Goal: Transaction & Acquisition: Purchase product/service

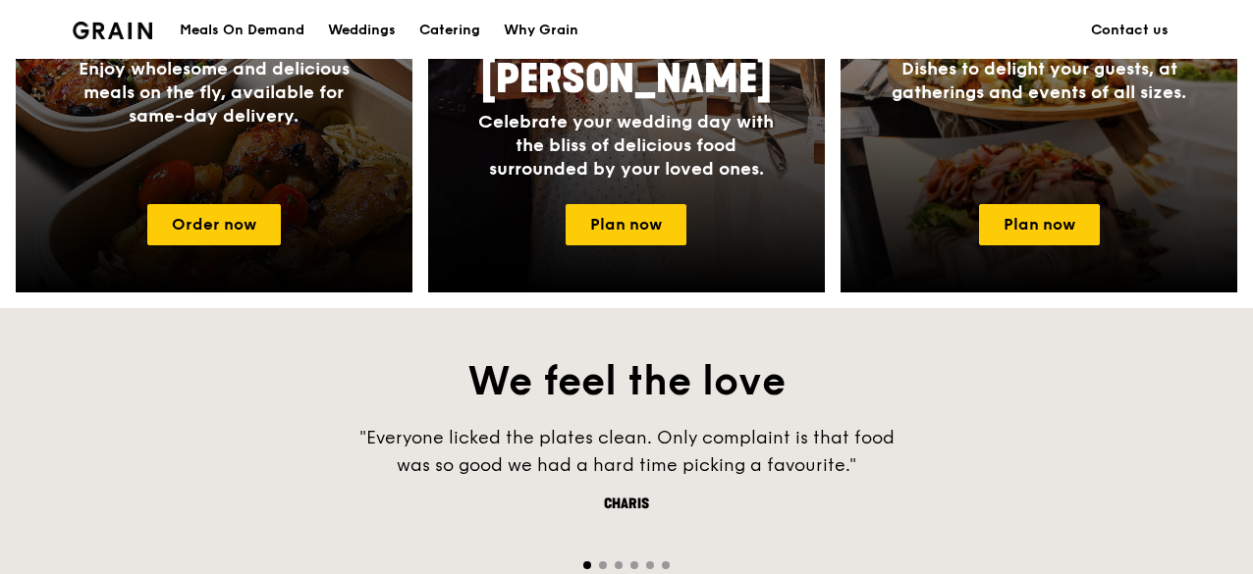
scroll to position [687, 0]
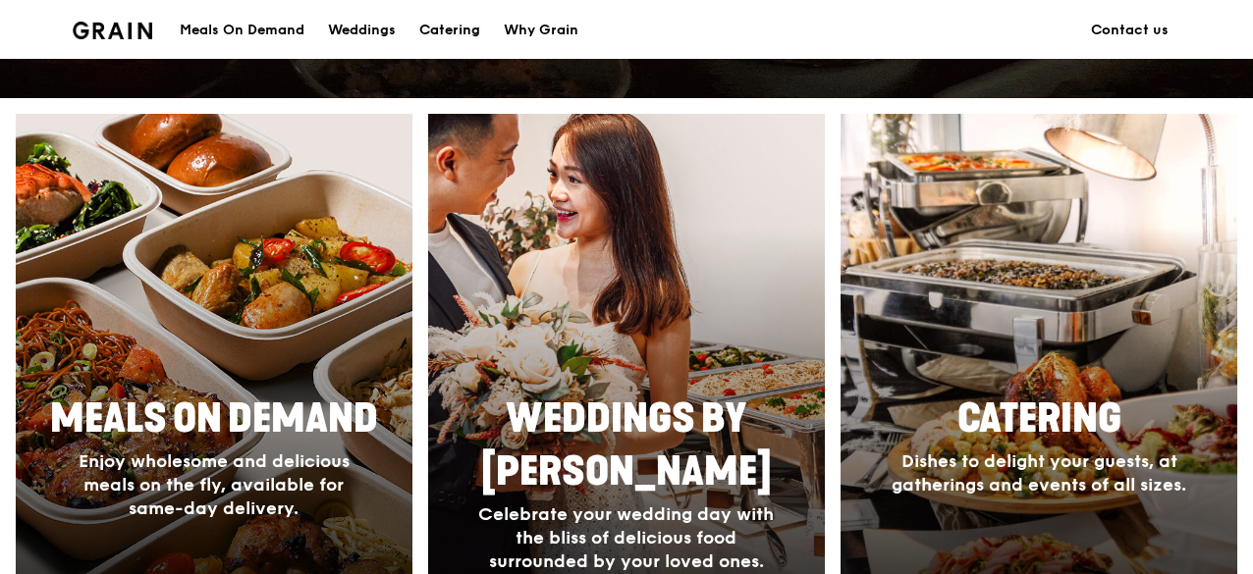
click at [462, 34] on div "Catering" at bounding box center [449, 30] width 61 height 59
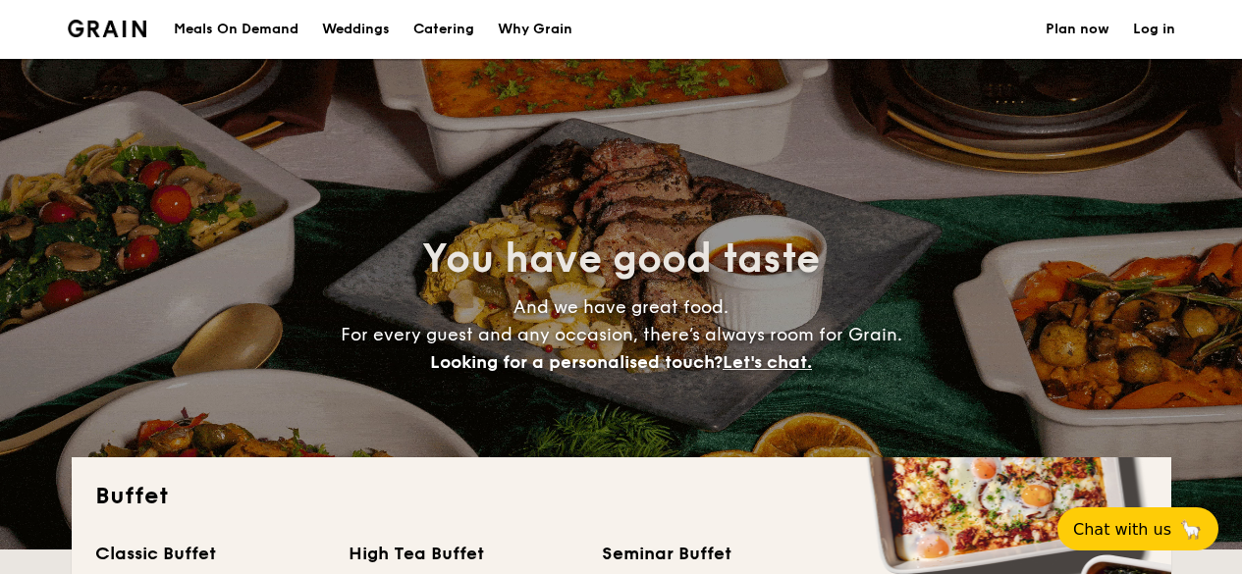
select select
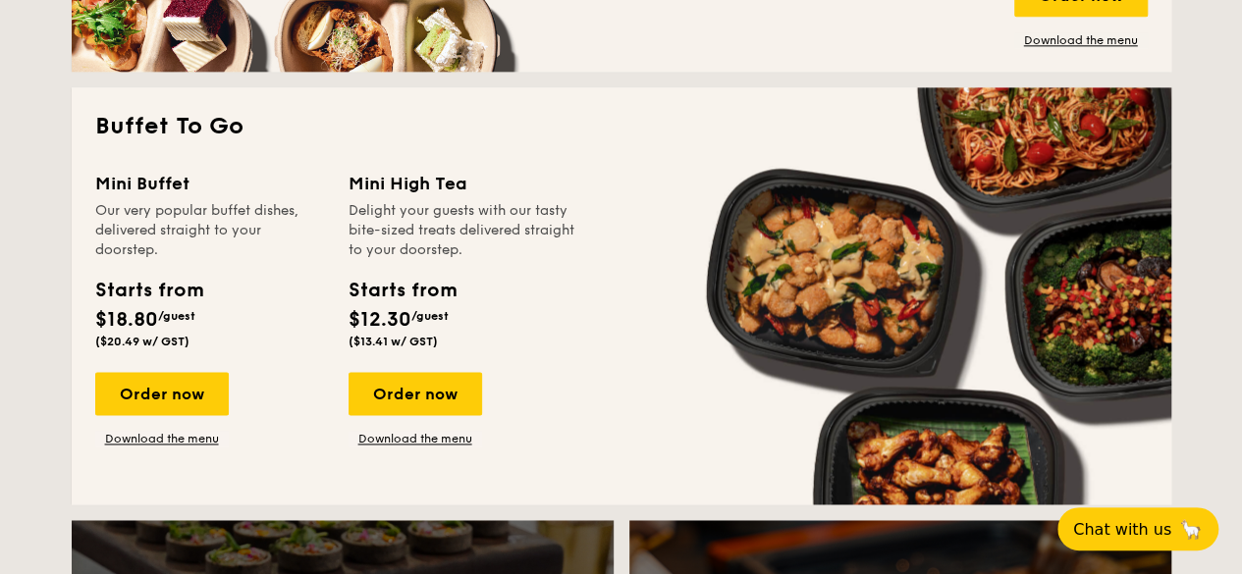
scroll to position [1276, 0]
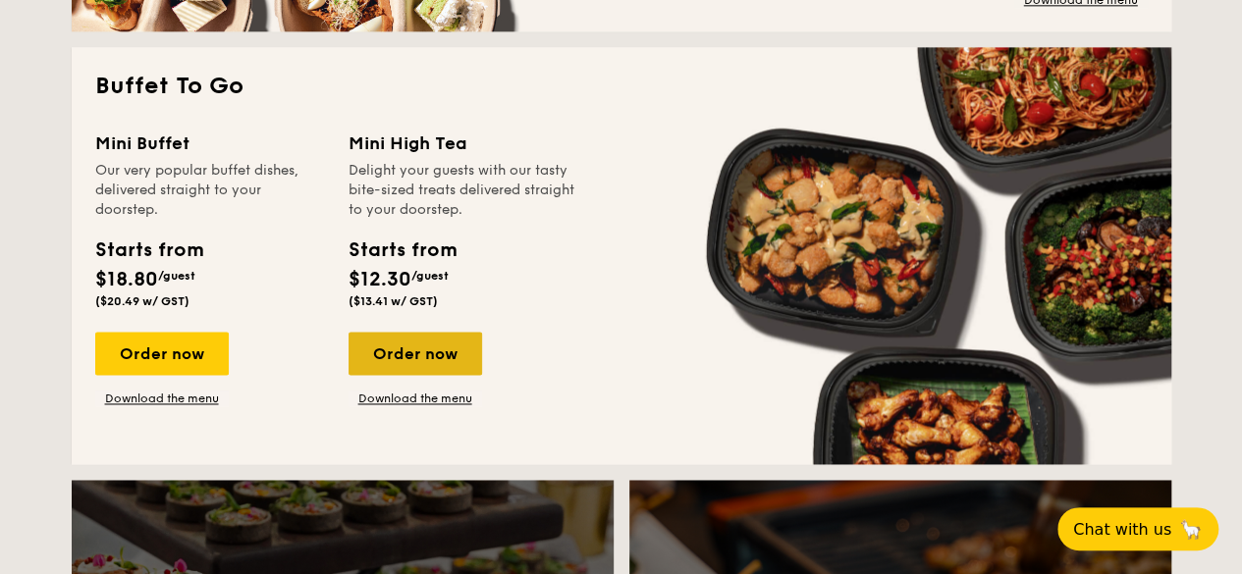
click at [441, 354] on div "Order now" at bounding box center [415, 353] width 134 height 43
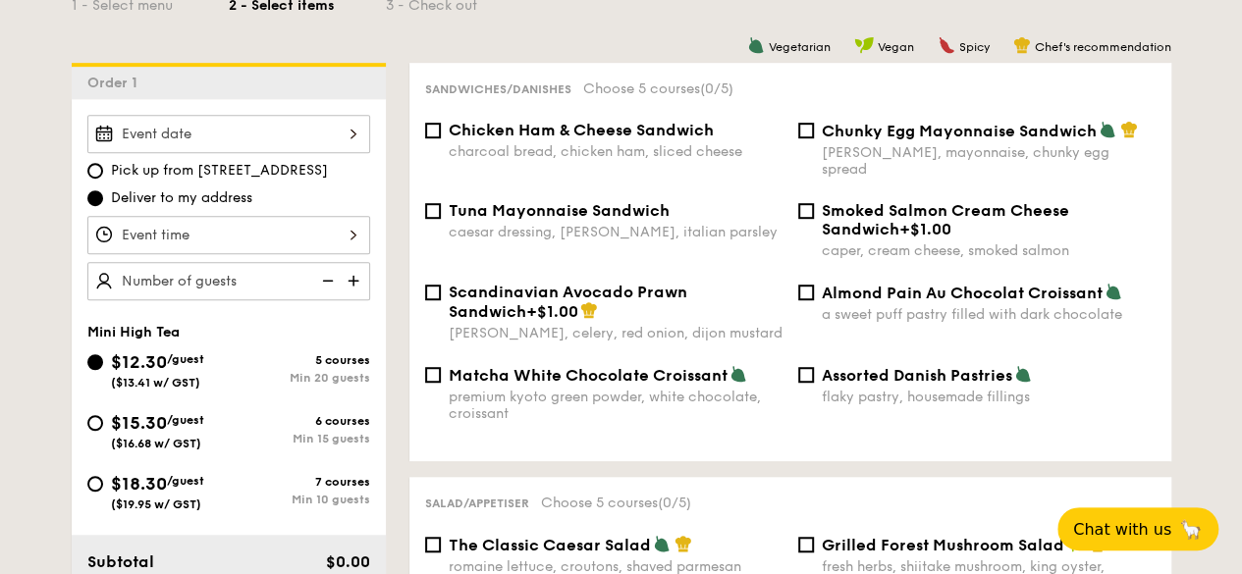
scroll to position [589, 0]
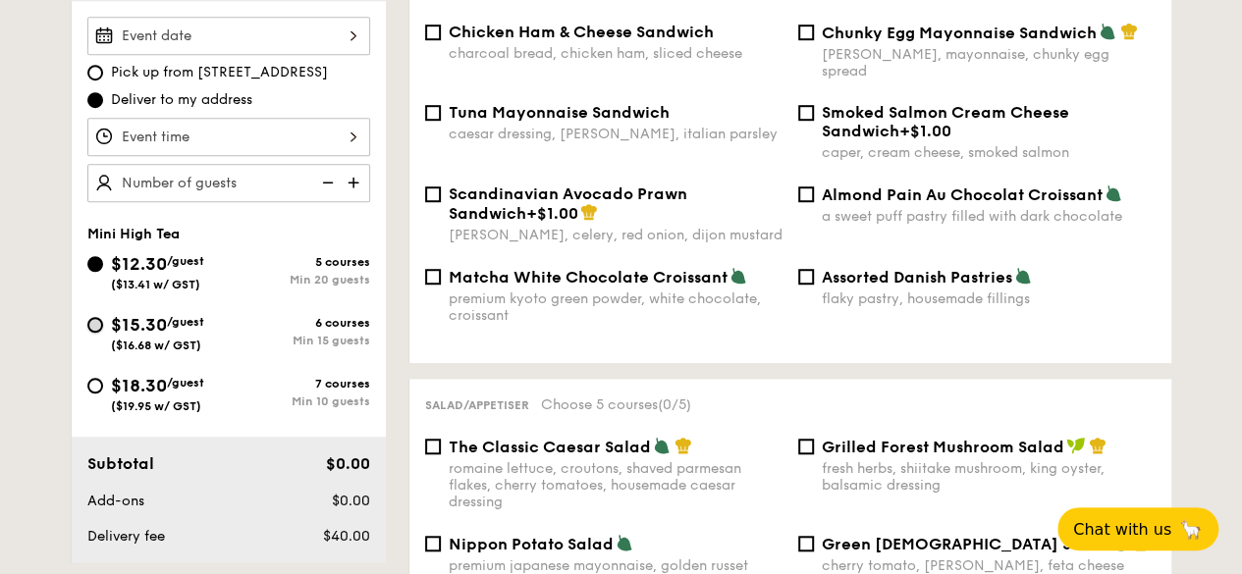
click at [87, 321] on input "$15.30 /guest ($16.68 w/ GST) 6 courses Min 15 guests" at bounding box center [95, 325] width 16 height 16
radio input "true"
click at [263, 38] on div at bounding box center [228, 36] width 283 height 38
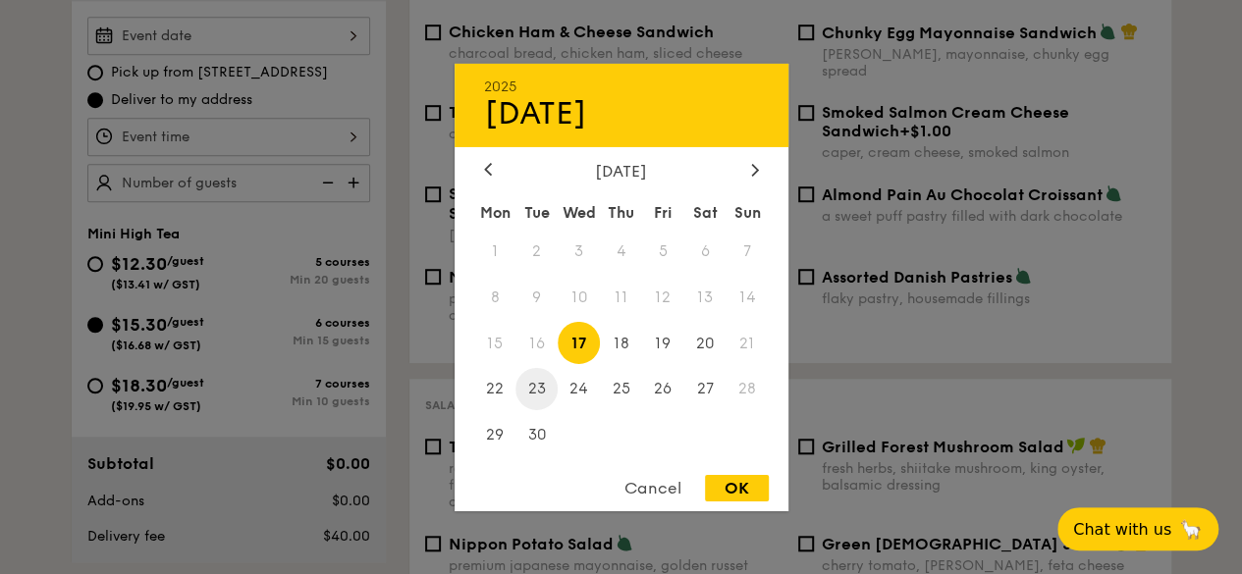
click at [551, 390] on span "23" at bounding box center [536, 389] width 42 height 42
click at [762, 490] on div "OK" at bounding box center [737, 488] width 64 height 27
type input "Sep 23, 2025"
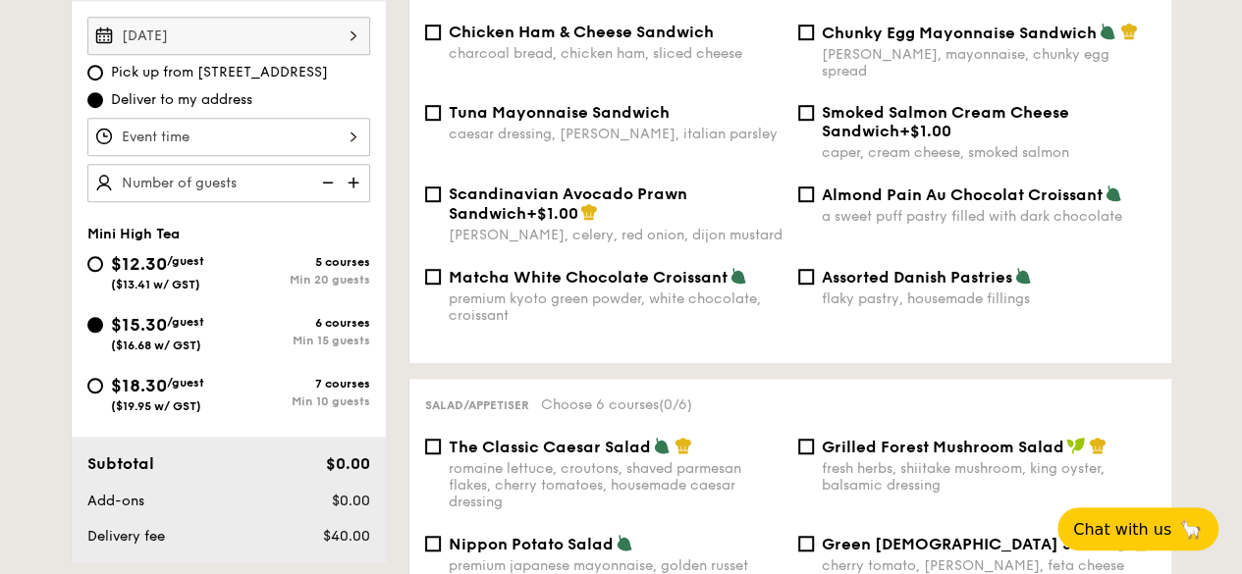
click at [302, 127] on div at bounding box center [228, 137] width 283 height 38
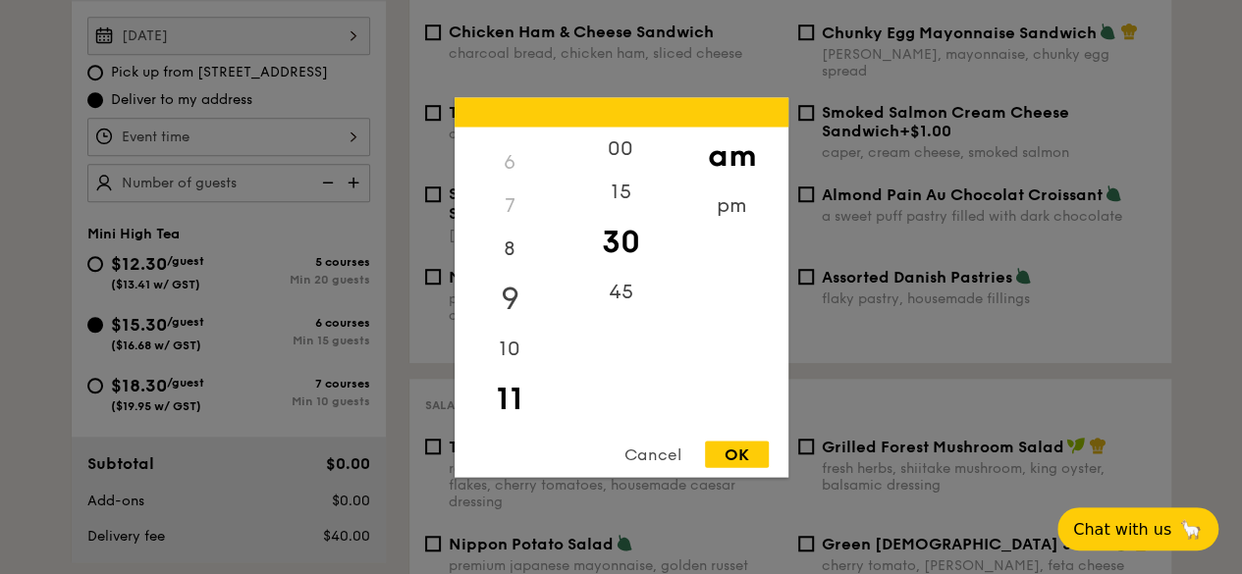
scroll to position [147, 0]
click at [506, 175] on div "4" at bounding box center [510, 173] width 111 height 43
click at [734, 217] on div "pm" at bounding box center [731, 212] width 111 height 57
click at [515, 178] on div "4" at bounding box center [510, 180] width 111 height 57
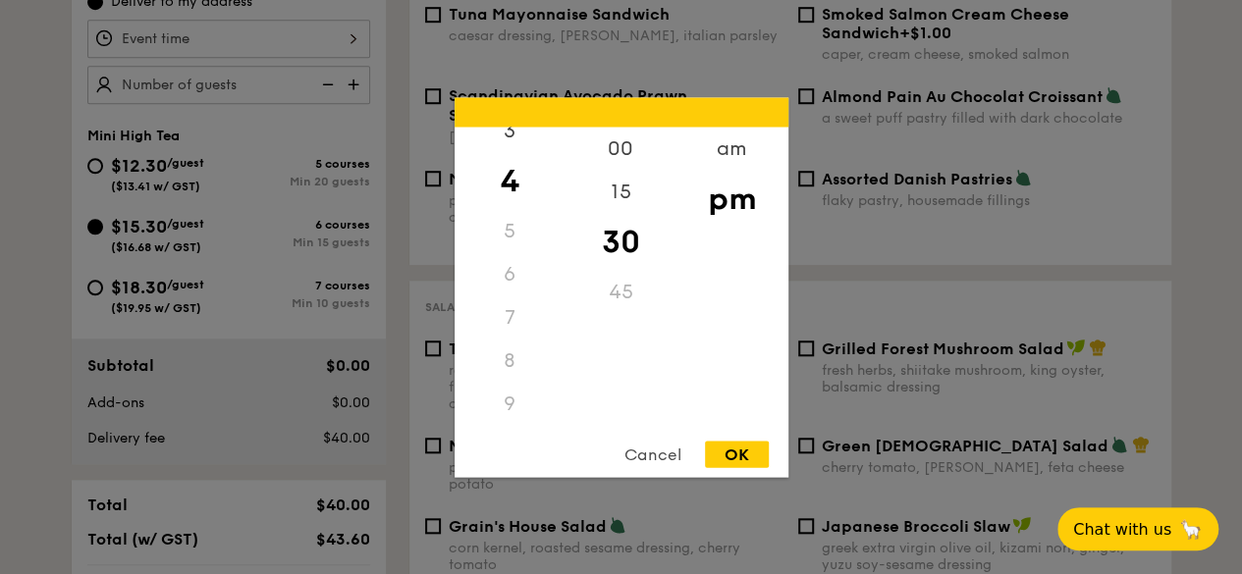
scroll to position [589, 0]
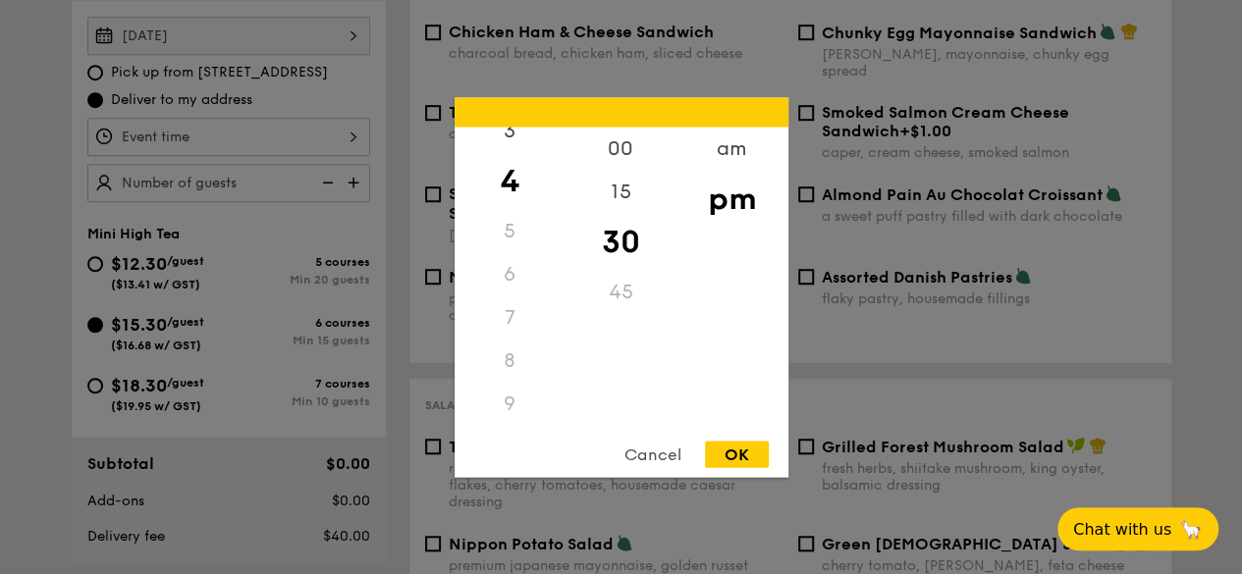
click at [624, 299] on div "45" at bounding box center [620, 291] width 111 height 43
click at [624, 287] on div "45" at bounding box center [620, 291] width 111 height 43
click at [617, 237] on div "30" at bounding box center [620, 241] width 111 height 57
click at [725, 454] on div "OK" at bounding box center [737, 454] width 64 height 27
type input "4:30PM"
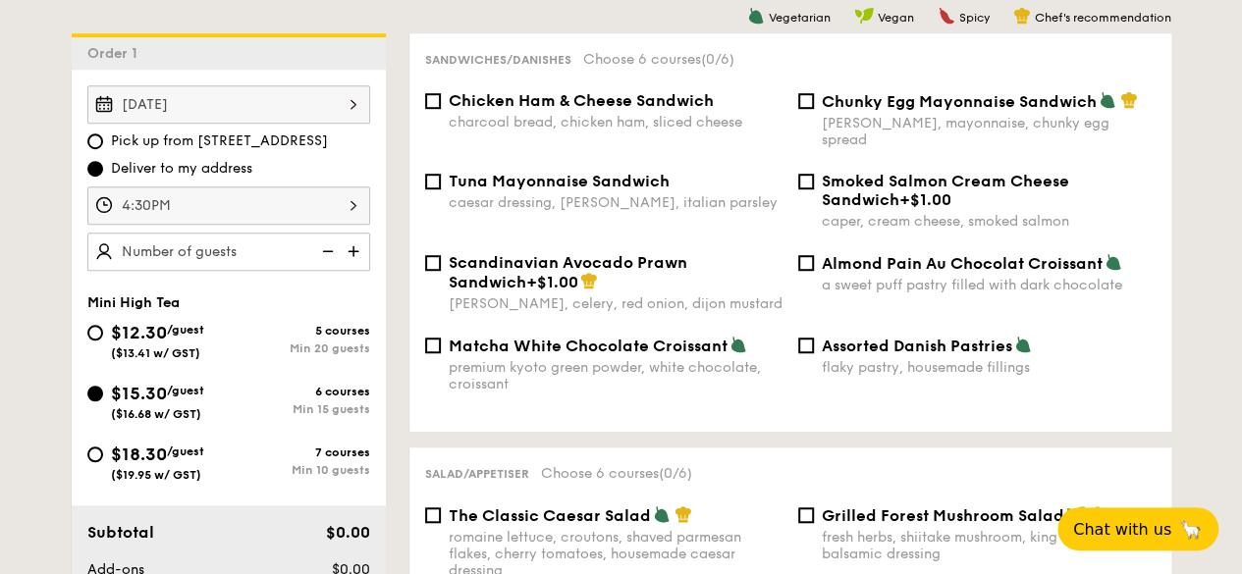
scroll to position [491, 0]
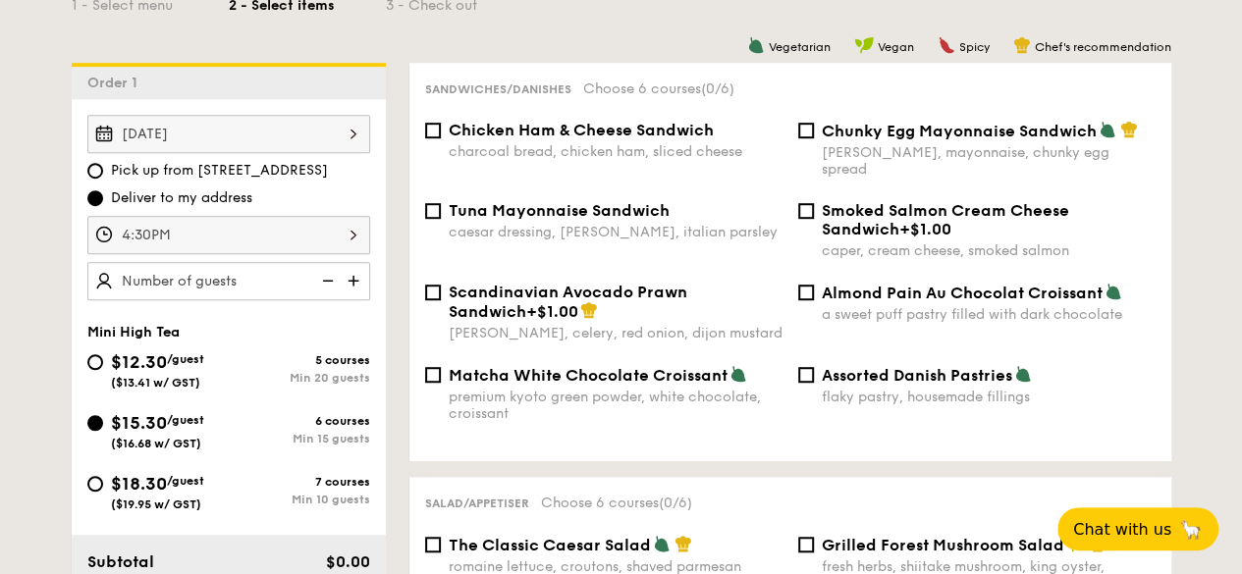
click at [289, 244] on div "4:30PM" at bounding box center [228, 235] width 283 height 38
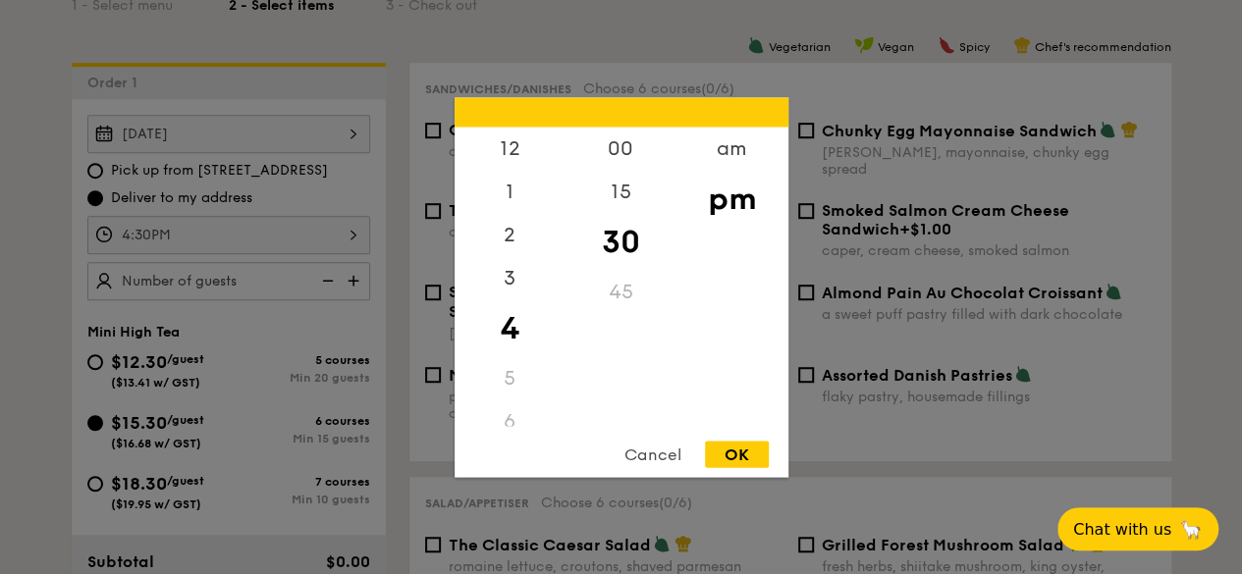
click at [619, 286] on div "45" at bounding box center [620, 291] width 111 height 43
click at [731, 206] on div "pm" at bounding box center [731, 198] width 111 height 57
click at [622, 288] on div "45" at bounding box center [620, 291] width 111 height 43
drag, startPoint x: 623, startPoint y: 183, endPoint x: 637, endPoint y: 149, distance: 36.1
click at [637, 149] on div "00 15 30 45" at bounding box center [620, 276] width 111 height 299
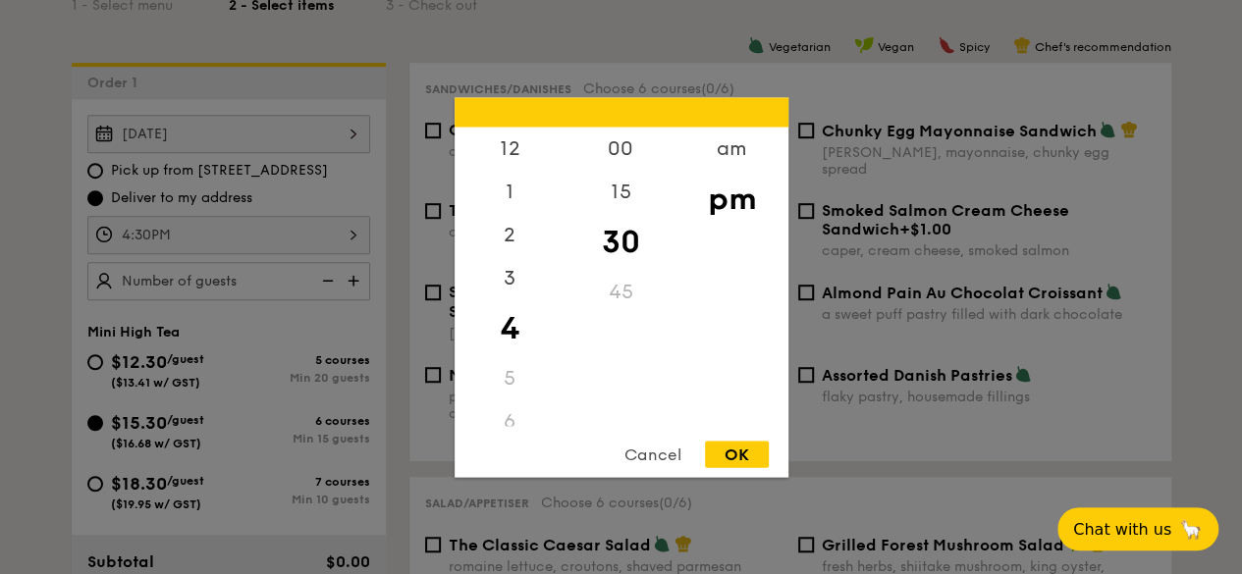
click at [617, 295] on div "45" at bounding box center [620, 291] width 111 height 43
click at [658, 266] on div "30" at bounding box center [620, 241] width 111 height 57
drag, startPoint x: 651, startPoint y: 248, endPoint x: 650, endPoint y: 223, distance: 25.5
click at [650, 223] on div "30" at bounding box center [620, 241] width 111 height 57
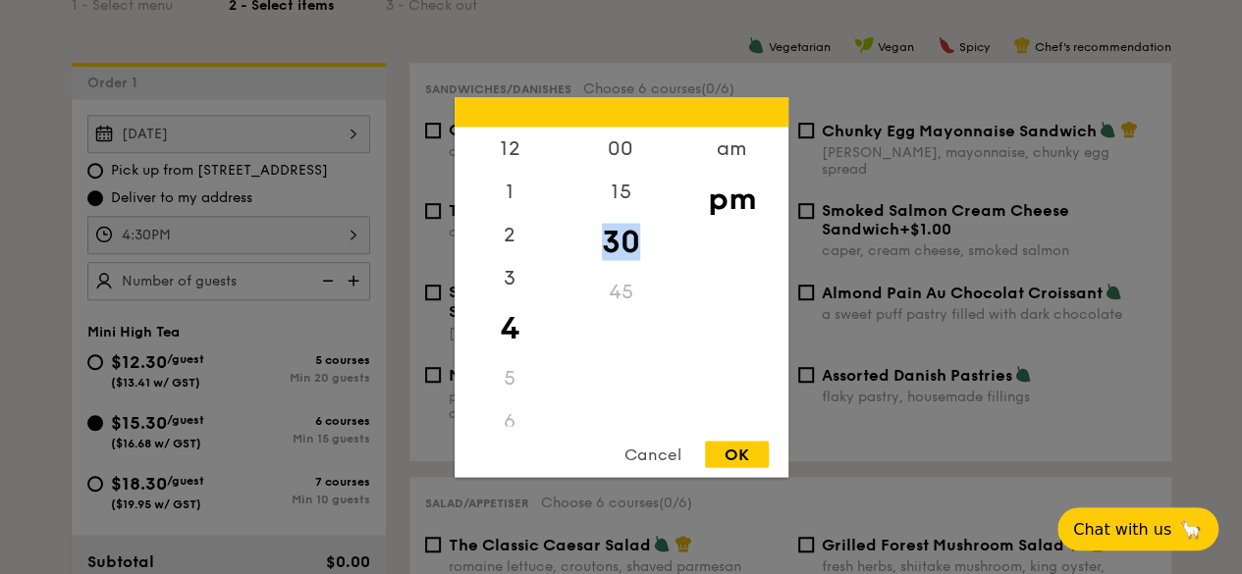
drag, startPoint x: 652, startPoint y: 180, endPoint x: 636, endPoint y: 279, distance: 100.4
click at [646, 268] on div "00 15 30 45" at bounding box center [620, 276] width 111 height 299
click at [618, 293] on div "45" at bounding box center [620, 291] width 111 height 43
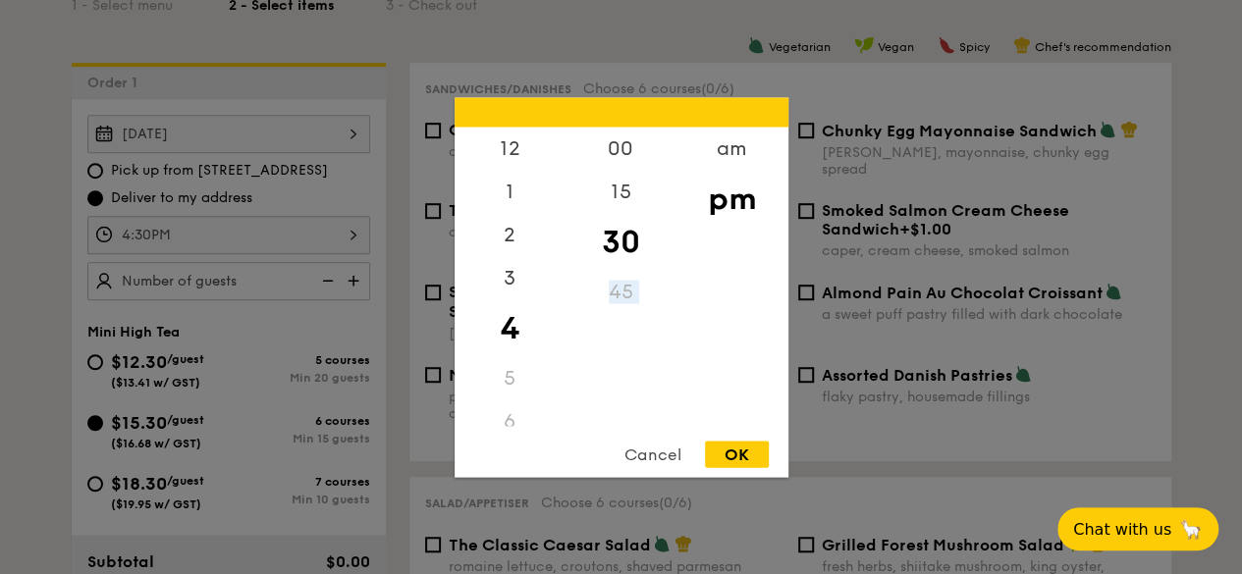
click at [649, 289] on div "45" at bounding box center [620, 291] width 111 height 43
click at [742, 451] on div "OK" at bounding box center [737, 454] width 64 height 27
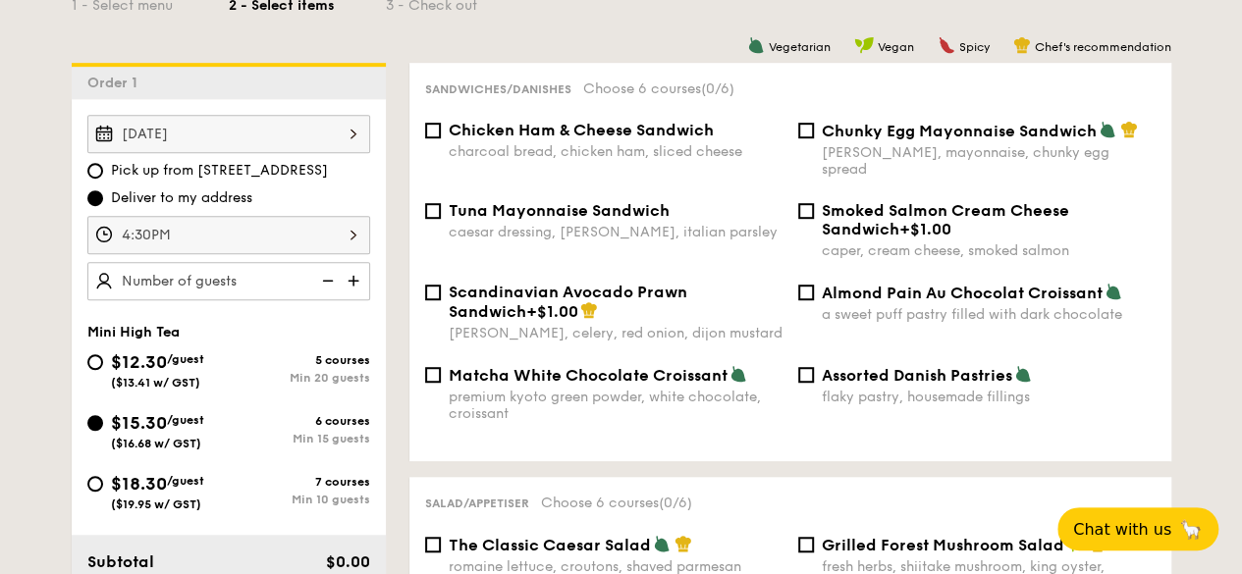
click at [354, 278] on img at bounding box center [355, 280] width 29 height 37
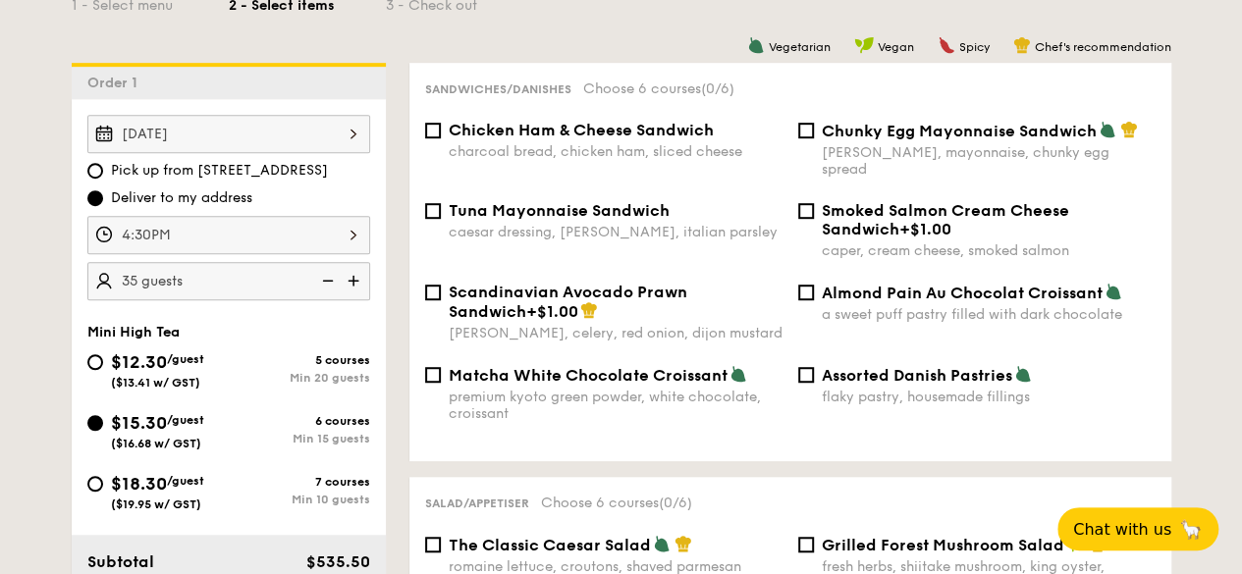
click at [354, 278] on img at bounding box center [355, 280] width 29 height 37
click at [326, 278] on img at bounding box center [325, 280] width 29 height 37
type input "40 guests"
click at [805, 203] on input "Smoked Salmon Cream Cheese Sandwich +$1.00 caper, cream cheese, smoked salmon" at bounding box center [806, 211] width 16 height 16
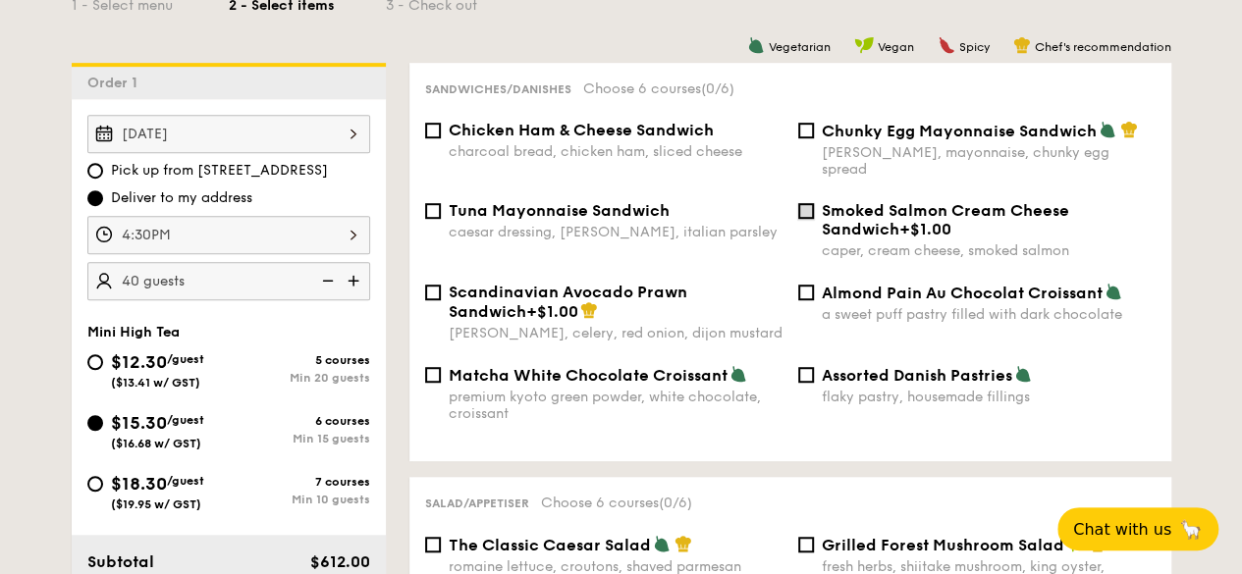
checkbox input "true"
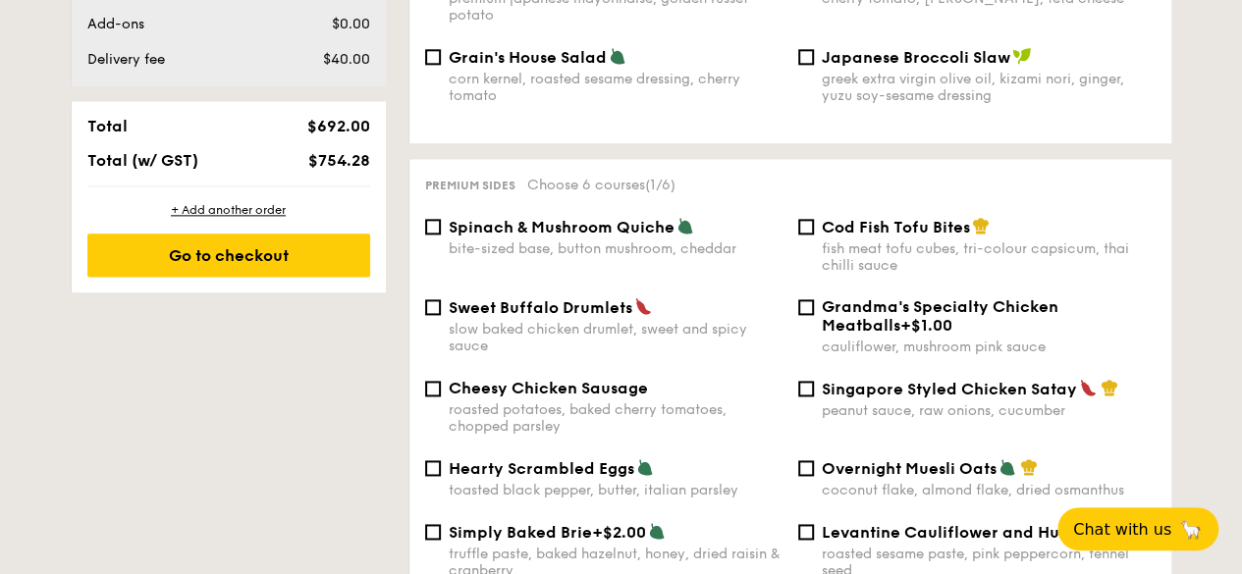
scroll to position [1178, 0]
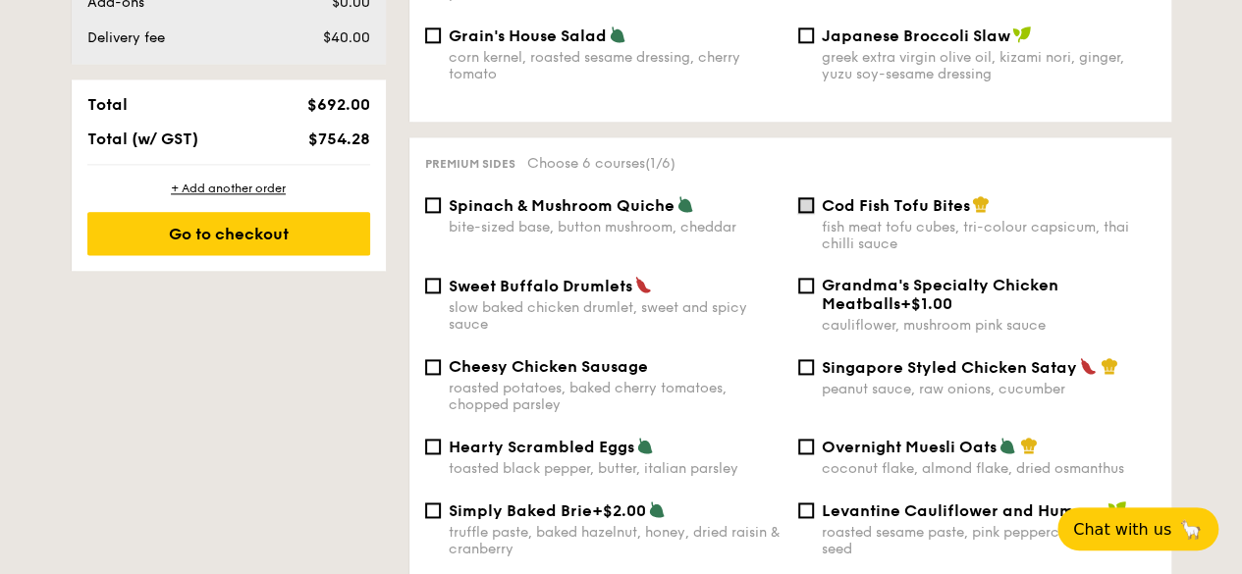
click at [811, 197] on input "Cod Fish Tofu Bites fish meat tofu cubes, tri-colour capsicum, thai chilli sauce" at bounding box center [806, 205] width 16 height 16
checkbox input "true"
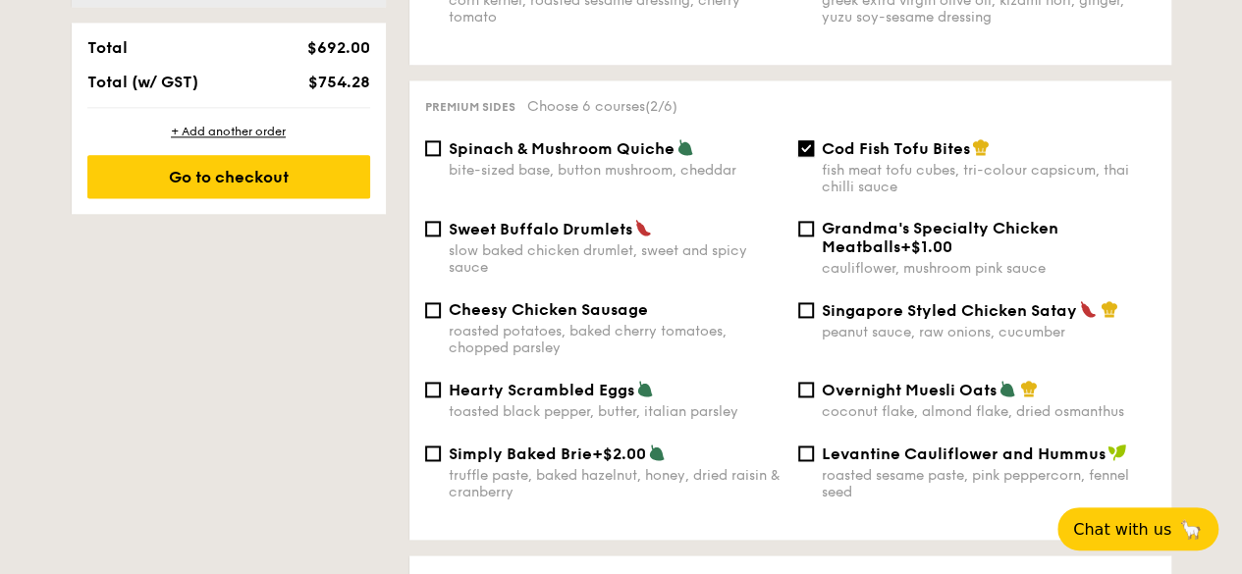
scroll to position [1276, 0]
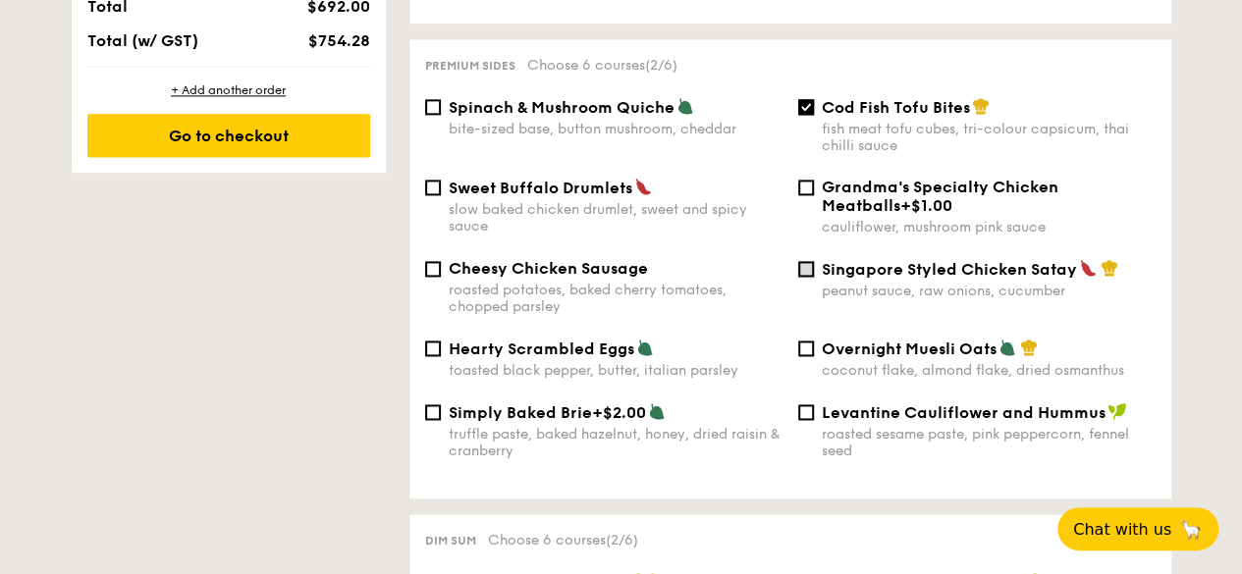
click at [810, 266] on input "Singapore Styled Chicken Satay peanut sauce, raw onions, cucumber" at bounding box center [806, 269] width 16 height 16
checkbox input "true"
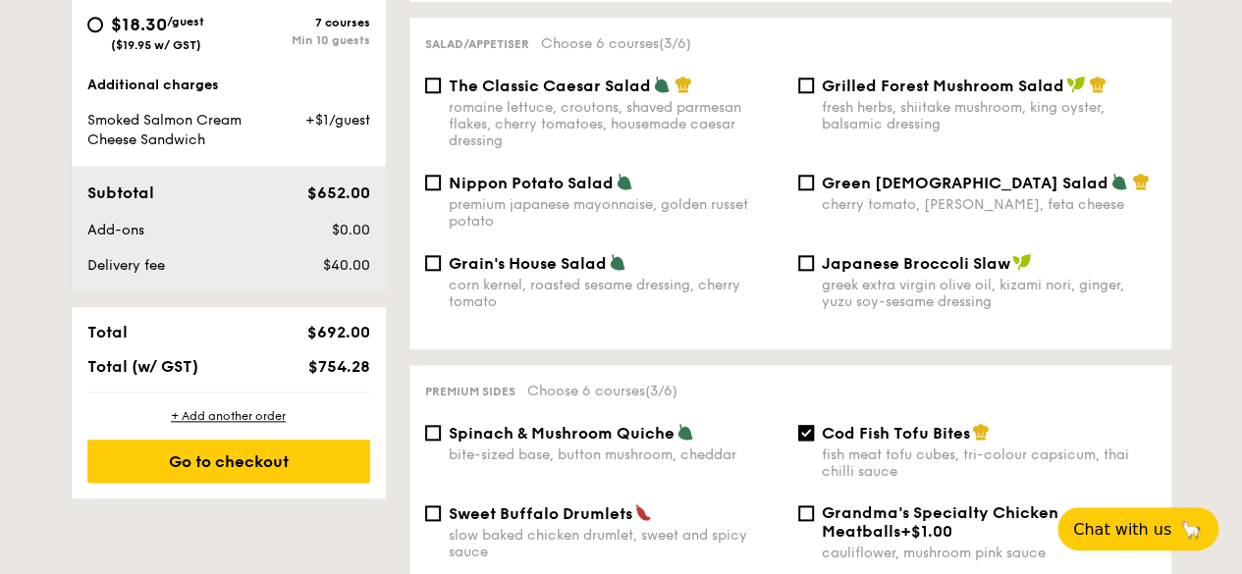
scroll to position [883, 0]
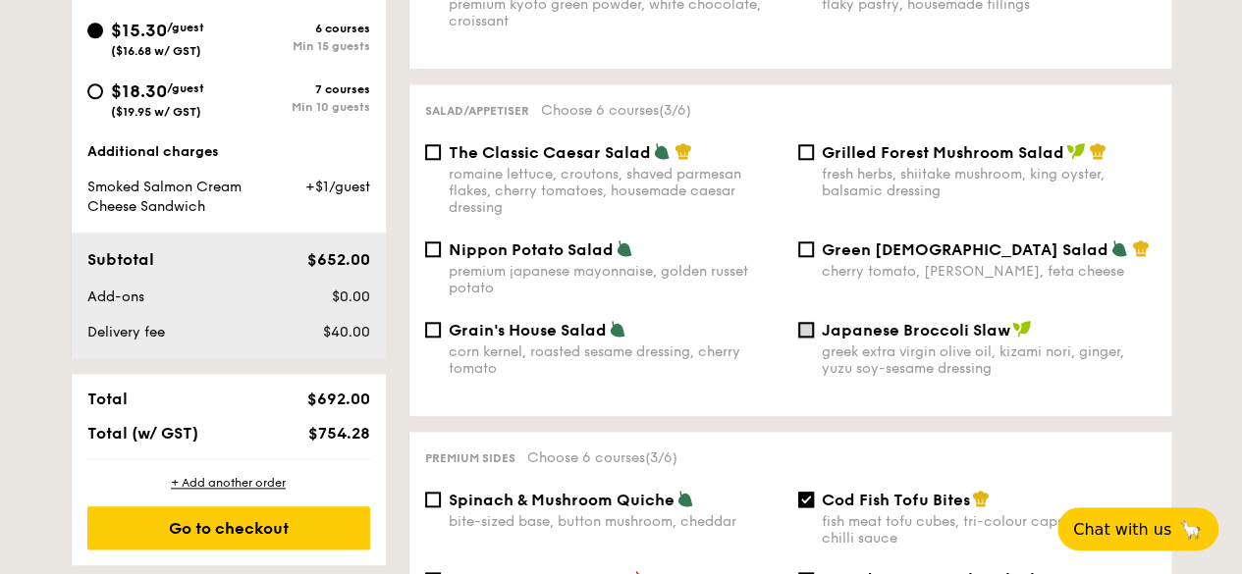
click at [802, 322] on input "Japanese Broccoli Slaw greek extra virgin olive oil, kizami nori, ginger, yuzu …" at bounding box center [806, 330] width 16 height 16
checkbox input "true"
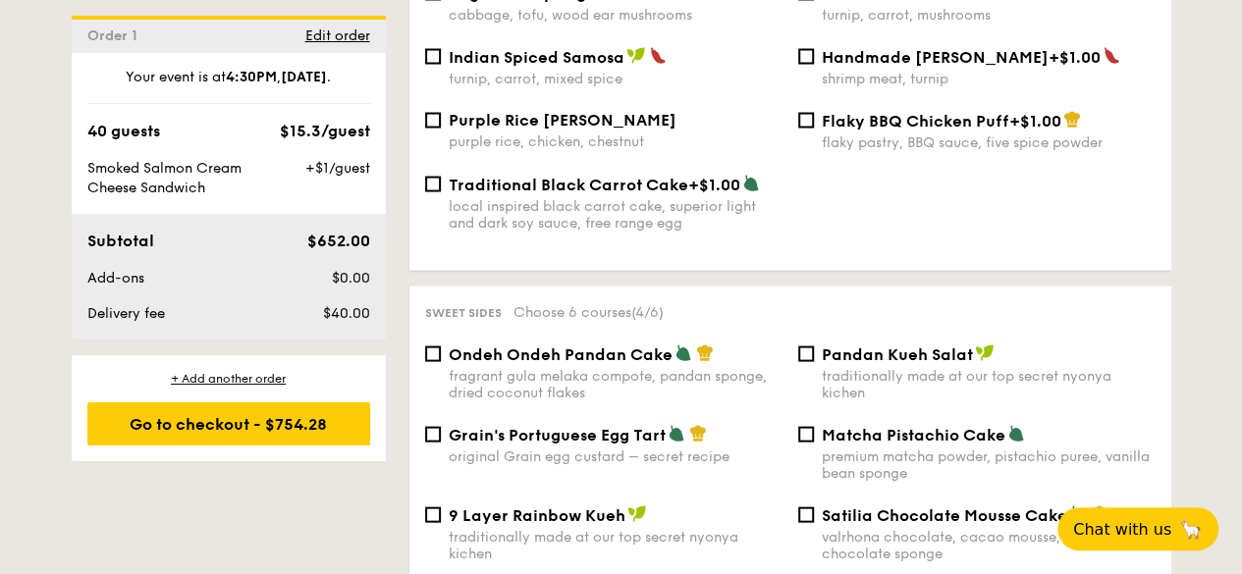
scroll to position [1669, 0]
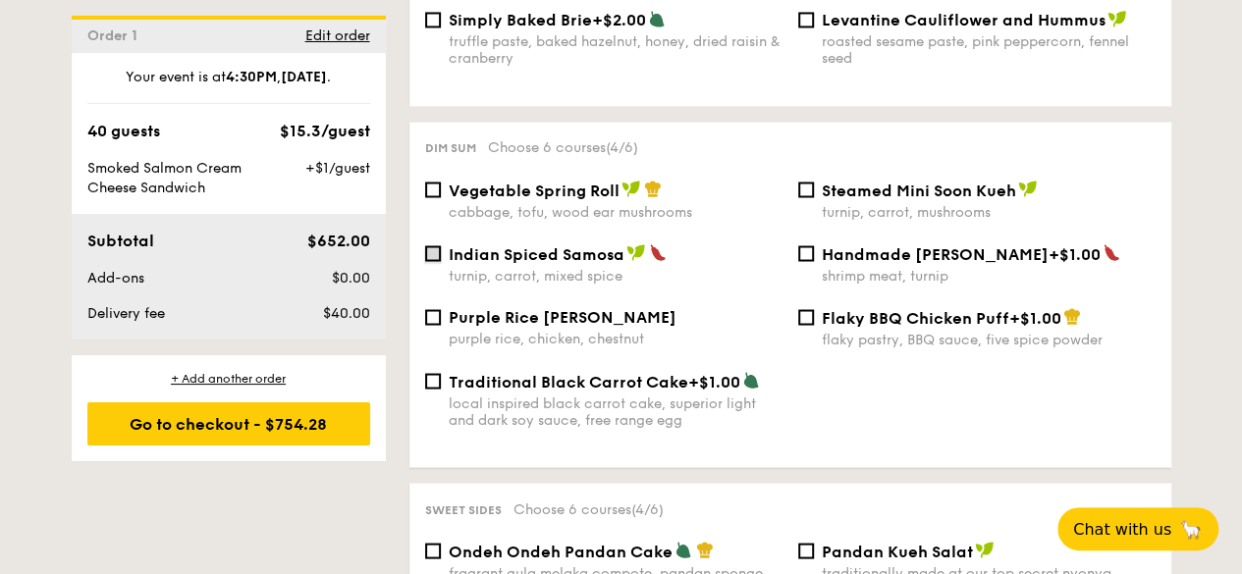
click at [437, 245] on input "Indian Spiced Samosa turnip, carrot, mixed spice" at bounding box center [433, 253] width 16 height 16
checkbox input "true"
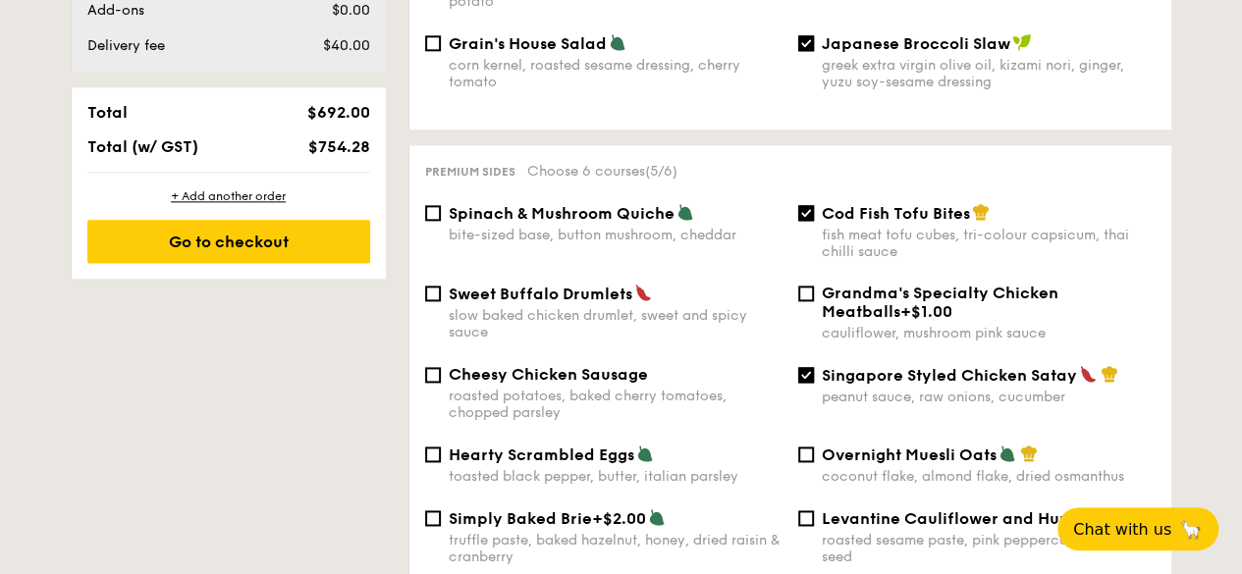
scroll to position [1276, 0]
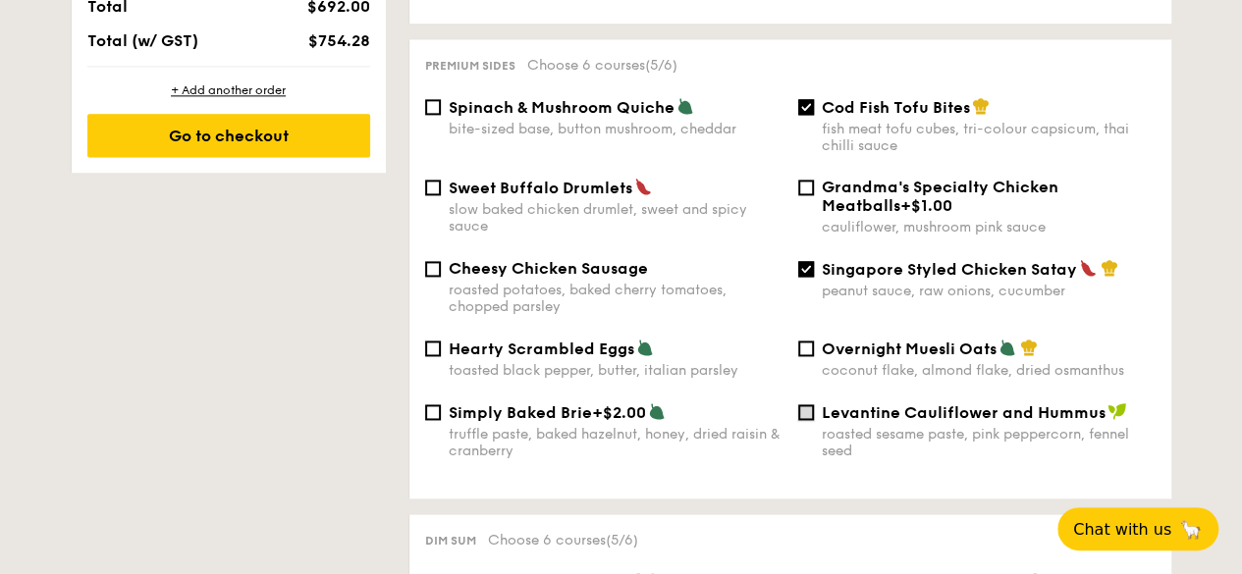
click at [811, 407] on input "Levantine Cauliflower and Hummus roasted sesame paste, pink peppercorn, fennel …" at bounding box center [806, 412] width 16 height 16
checkbox input "true"
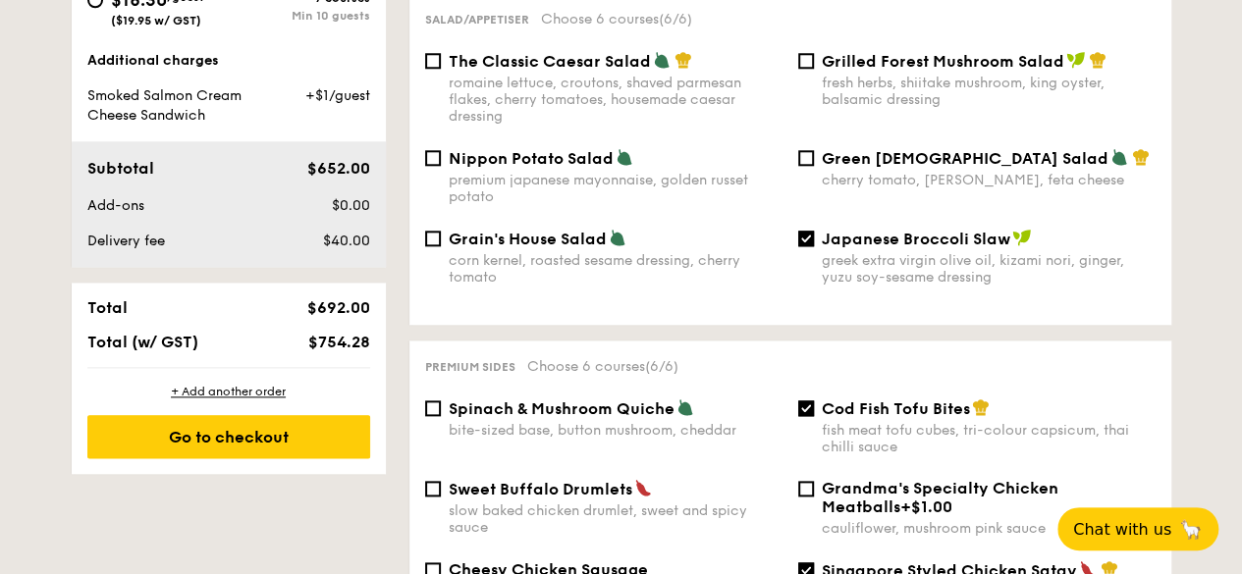
scroll to position [982, 0]
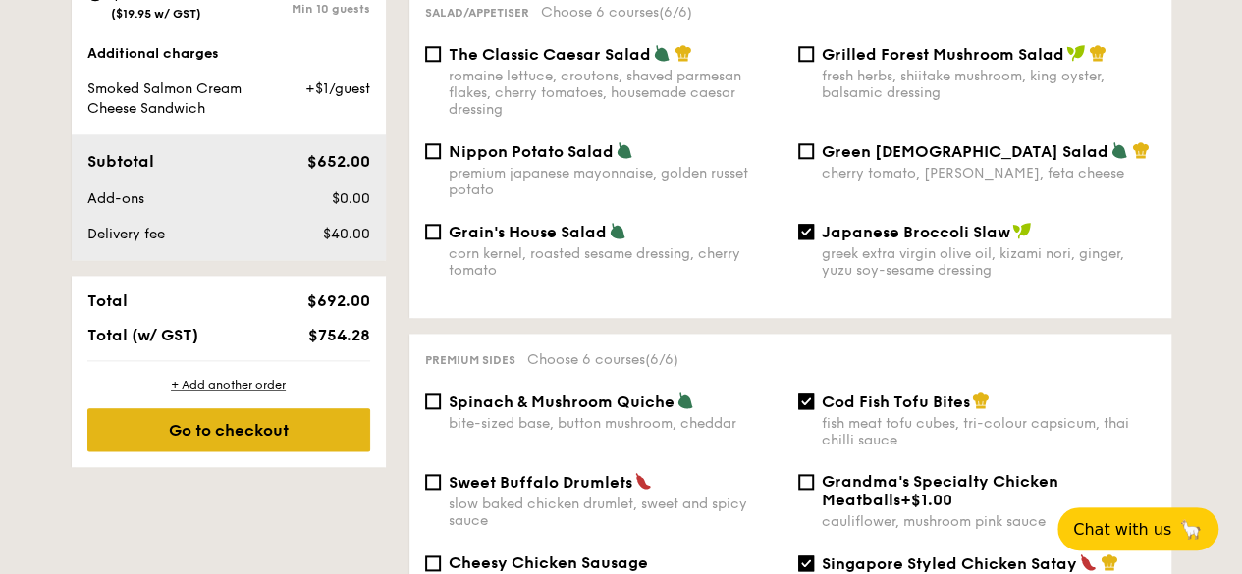
click at [279, 441] on div "Go to checkout" at bounding box center [228, 429] width 283 height 43
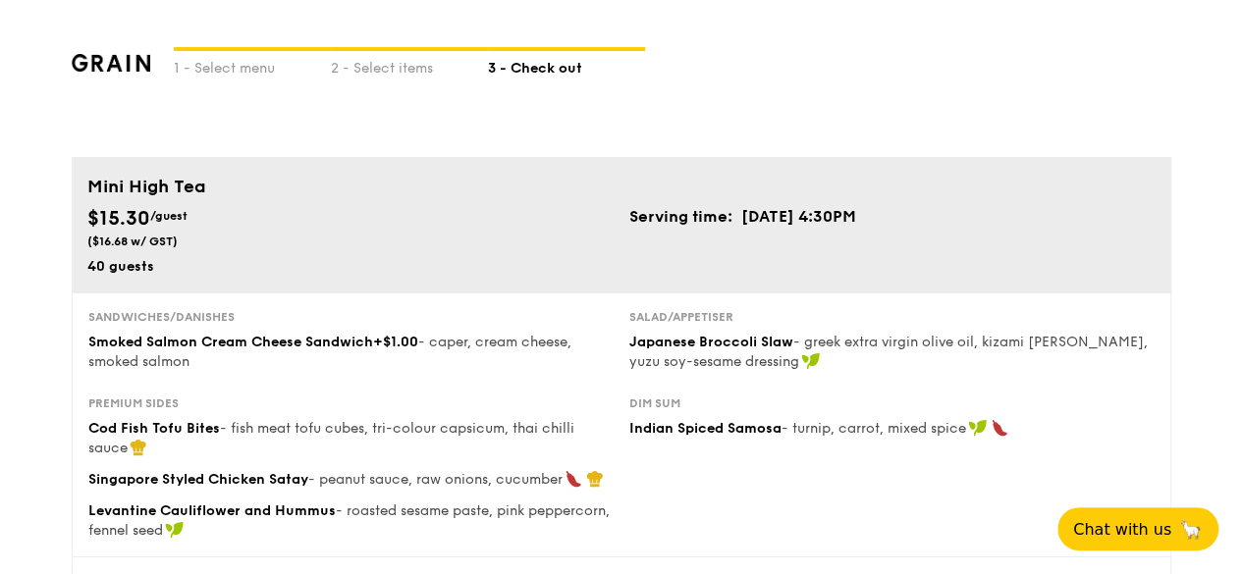
scroll to position [196, 0]
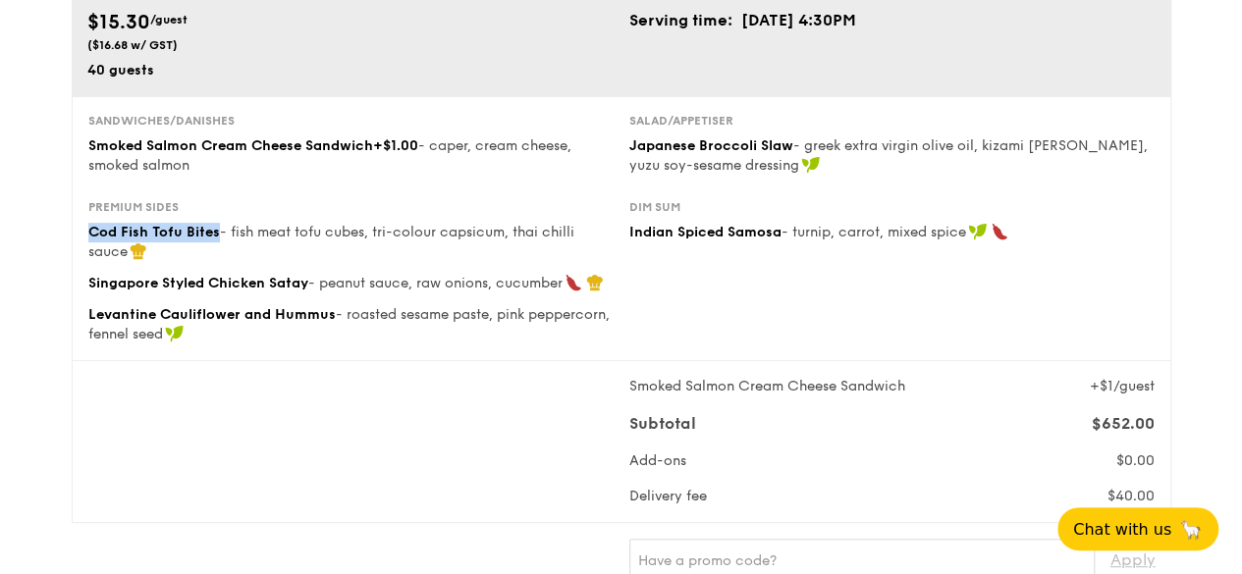
drag, startPoint x: 87, startPoint y: 235, endPoint x: 215, endPoint y: 241, distance: 127.8
click at [215, 241] on div "Cod Fish Tofu Bites - fish meat tofu cubes, tri-colour capsicum, thai chilli sa…" at bounding box center [350, 242] width 525 height 39
copy span "Cod Fish Tofu Bites"
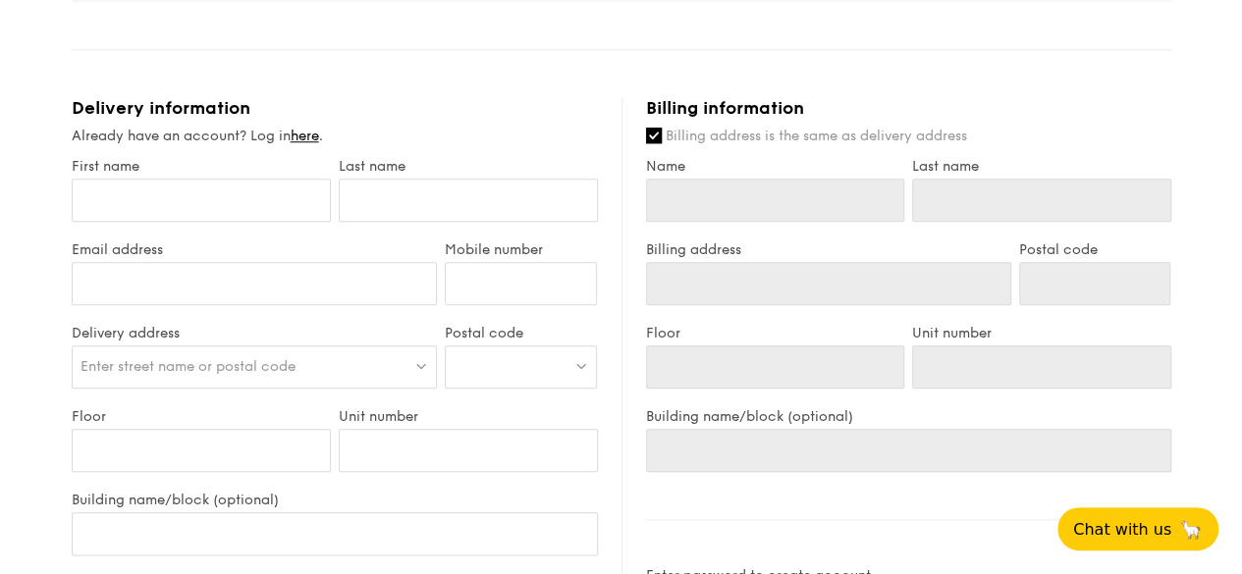
scroll to position [883, 0]
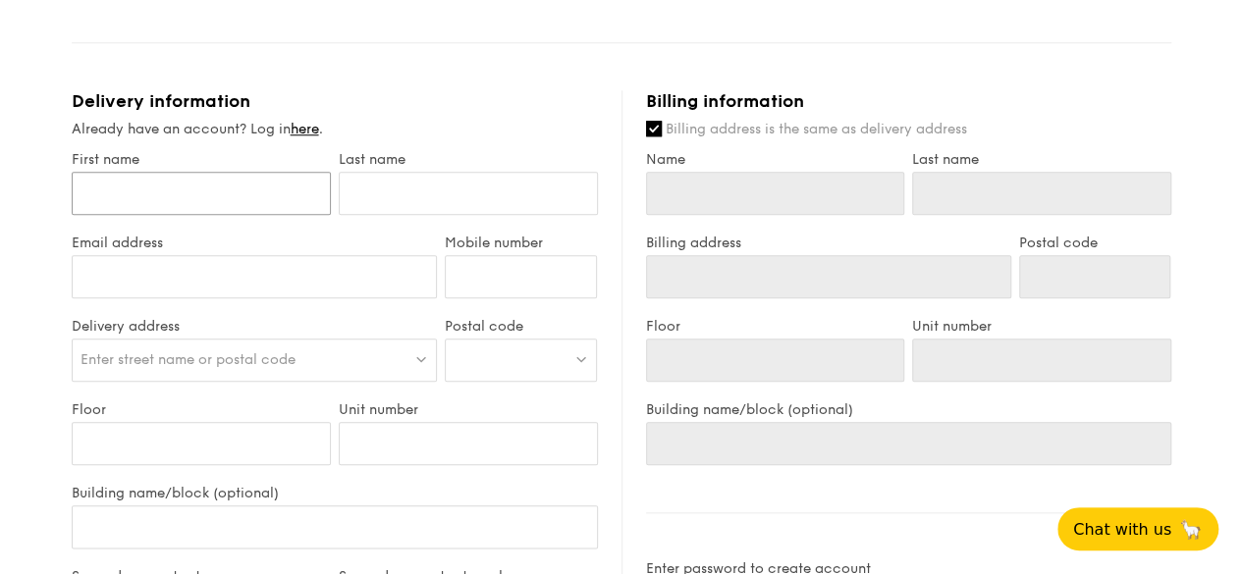
click at [108, 191] on input "First name" at bounding box center [201, 193] width 259 height 43
click at [316, 128] on link "here" at bounding box center [305, 129] width 28 height 17
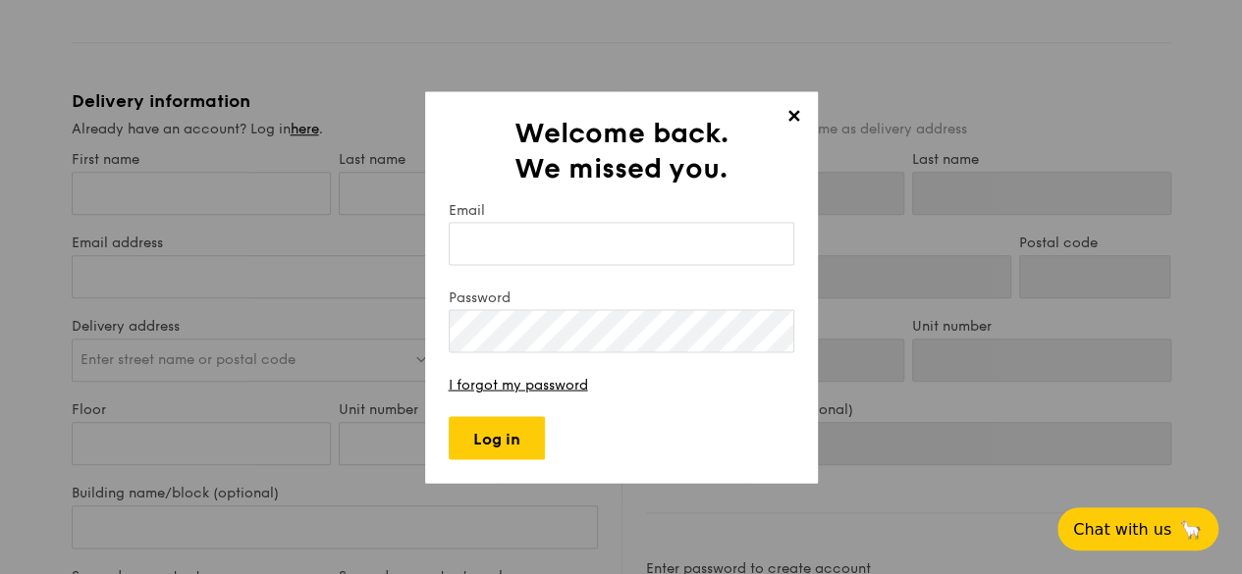
click at [526, 254] on input "Email" at bounding box center [622, 243] width 346 height 43
type input "garlyn.bandiola@euromonitor.com"
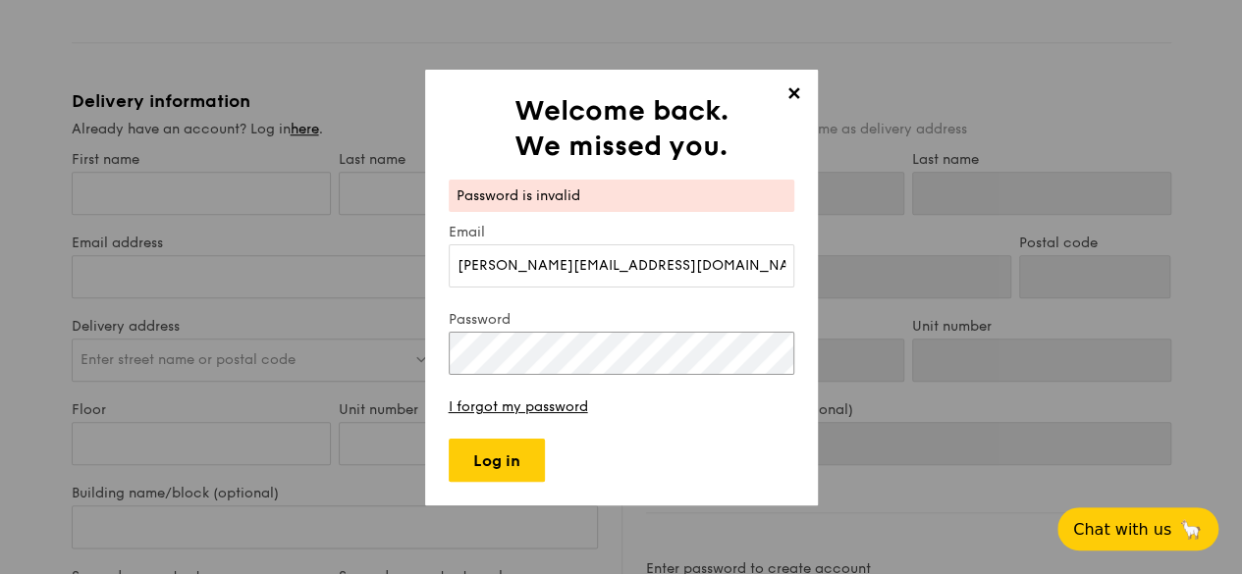
click at [236, 375] on div "✕ Welcome back. We missed you. Password is invalid Email garlyn.bandiola@euromo…" at bounding box center [621, 287] width 1242 height 574
click at [454, 460] on input "Log in" at bounding box center [497, 460] width 96 height 43
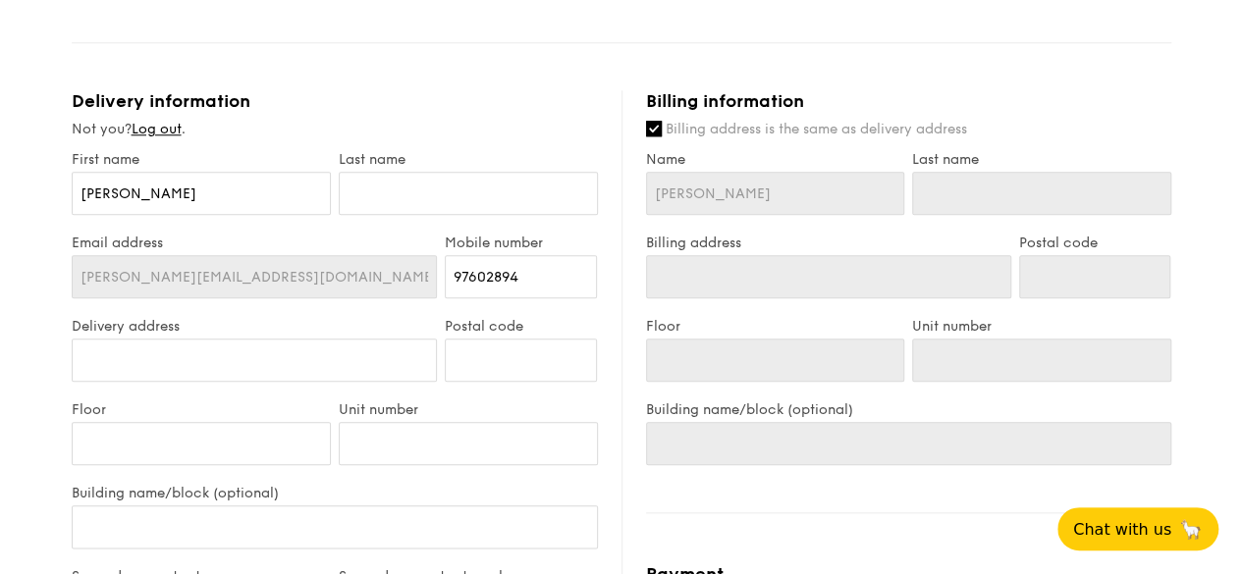
type input "6 Temasek Boulevard"
type input "038986"
type input "15"
type input "01/02"
type input "6 Temasek Boulevard"
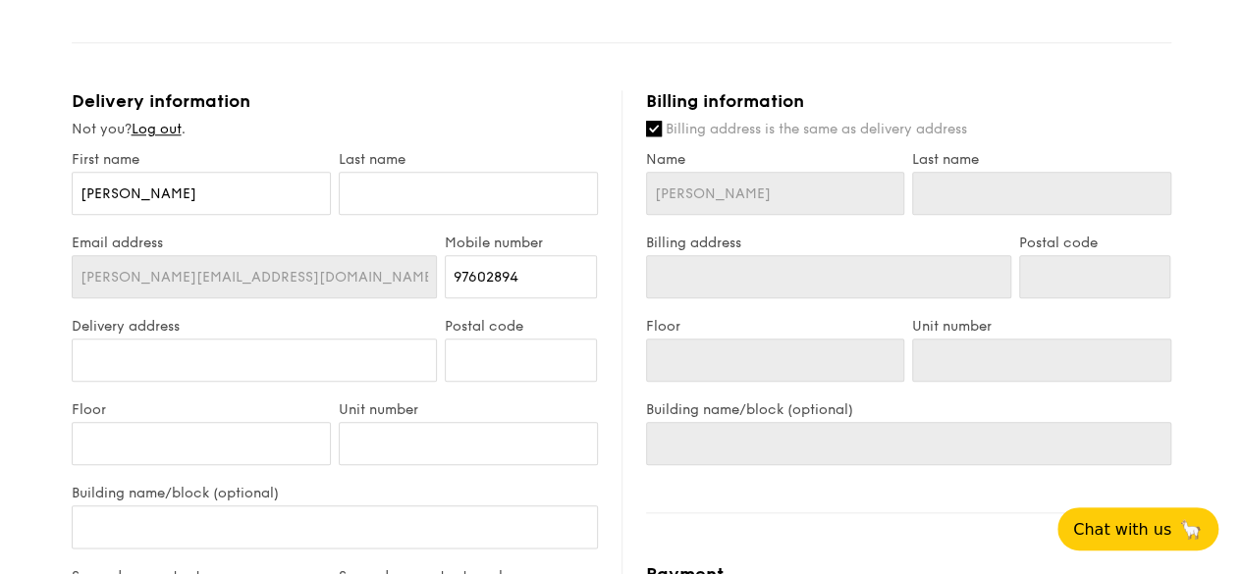
type input "038986"
type input "15"
type input "01/02"
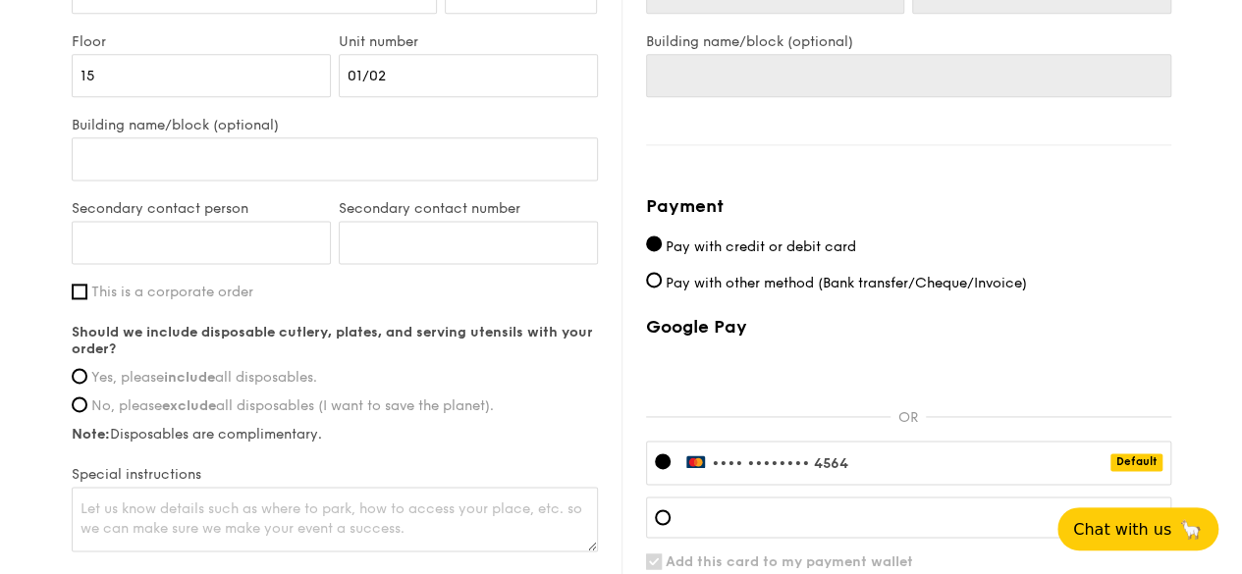
scroll to position [1276, 0]
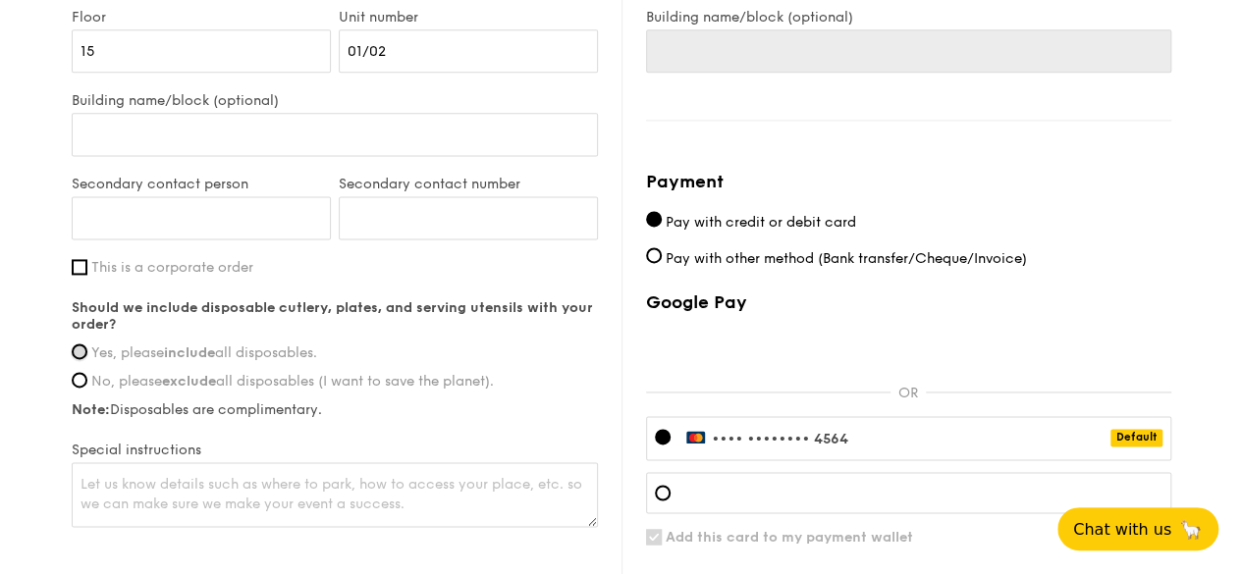
click at [77, 351] on input "Yes, please include all disposables." at bounding box center [80, 352] width 16 height 16
radio input "true"
click at [196, 520] on textarea at bounding box center [335, 494] width 526 height 65
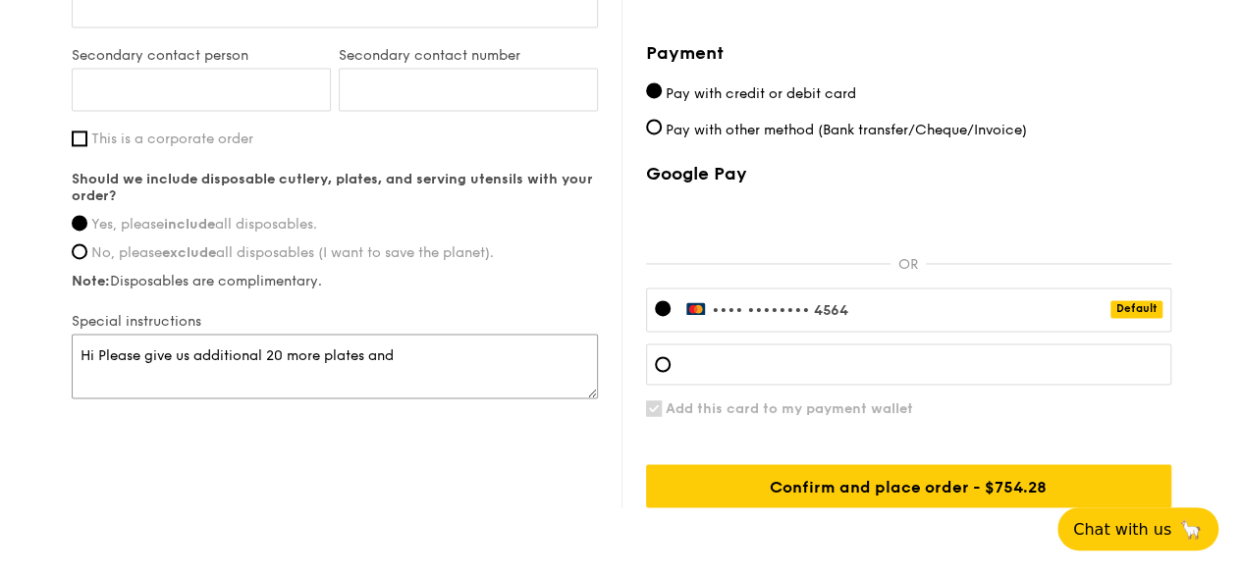
scroll to position [1472, 0]
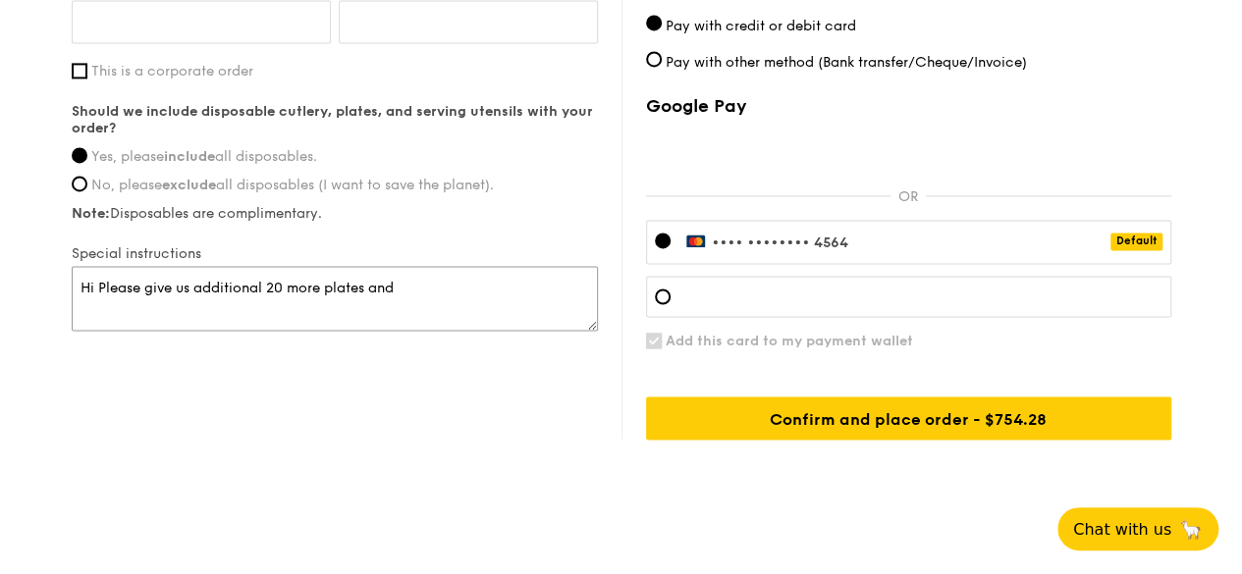
type textarea "Hi Please give us additional 20 more plates and"
click at [656, 237] on div at bounding box center [663, 241] width 16 height 16
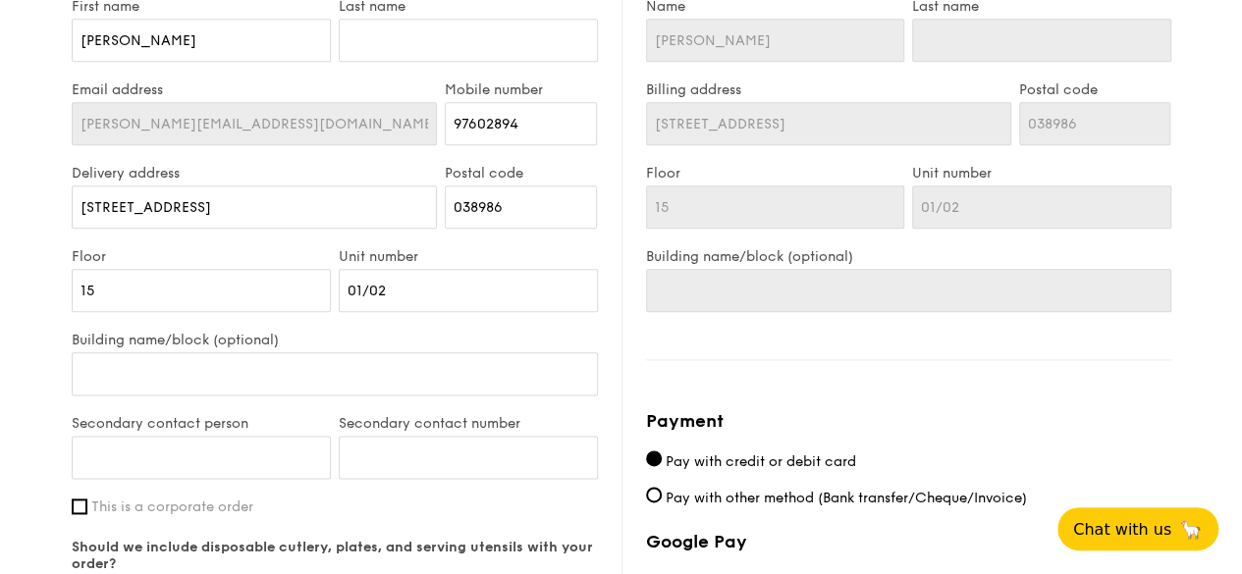
scroll to position [1080, 0]
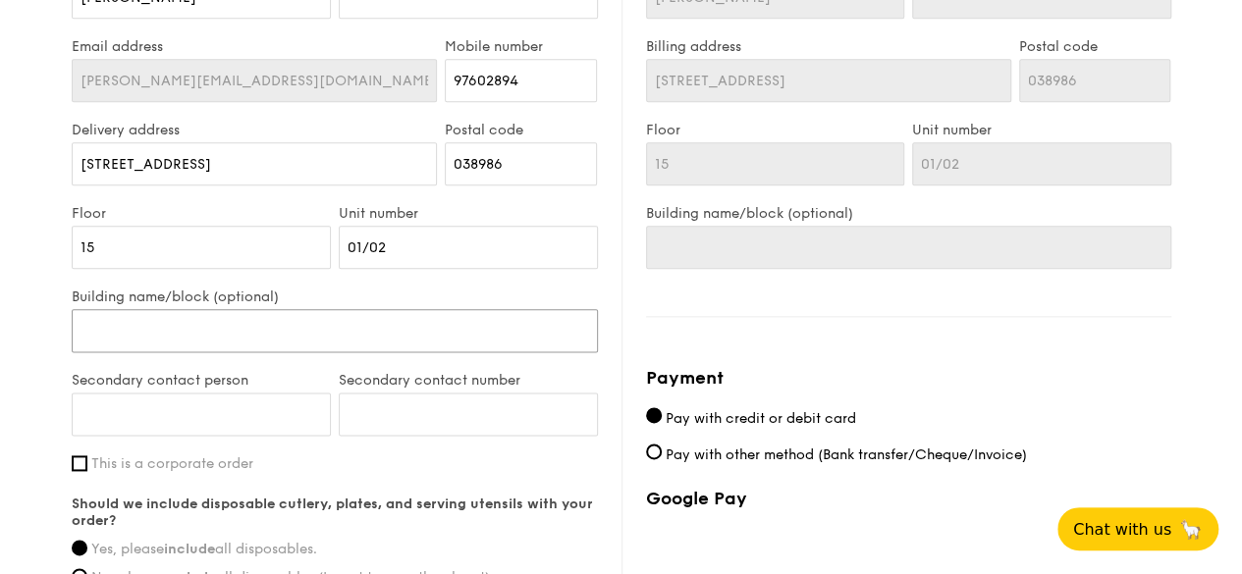
click at [261, 335] on input "Building name/block (optional)" at bounding box center [335, 330] width 526 height 43
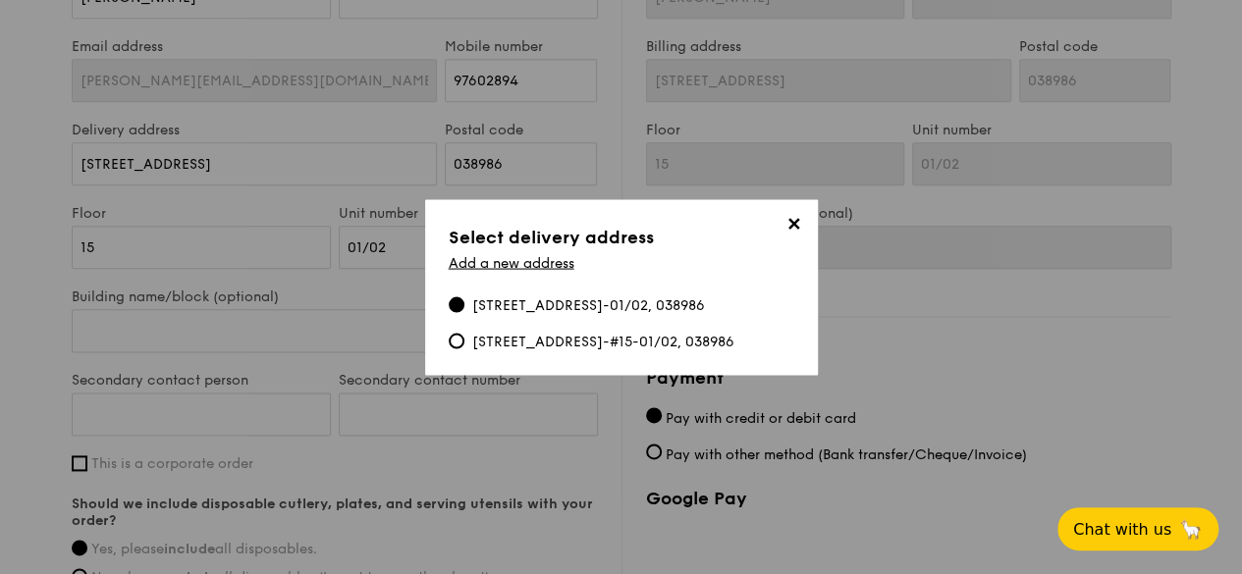
click at [487, 309] on div "6 Temasek Boulevard, #15-01/02, 038986" at bounding box center [588, 305] width 233 height 20
click at [464, 309] on input "6 Temasek Boulevard, #15-01/02, 038986" at bounding box center [457, 304] width 16 height 16
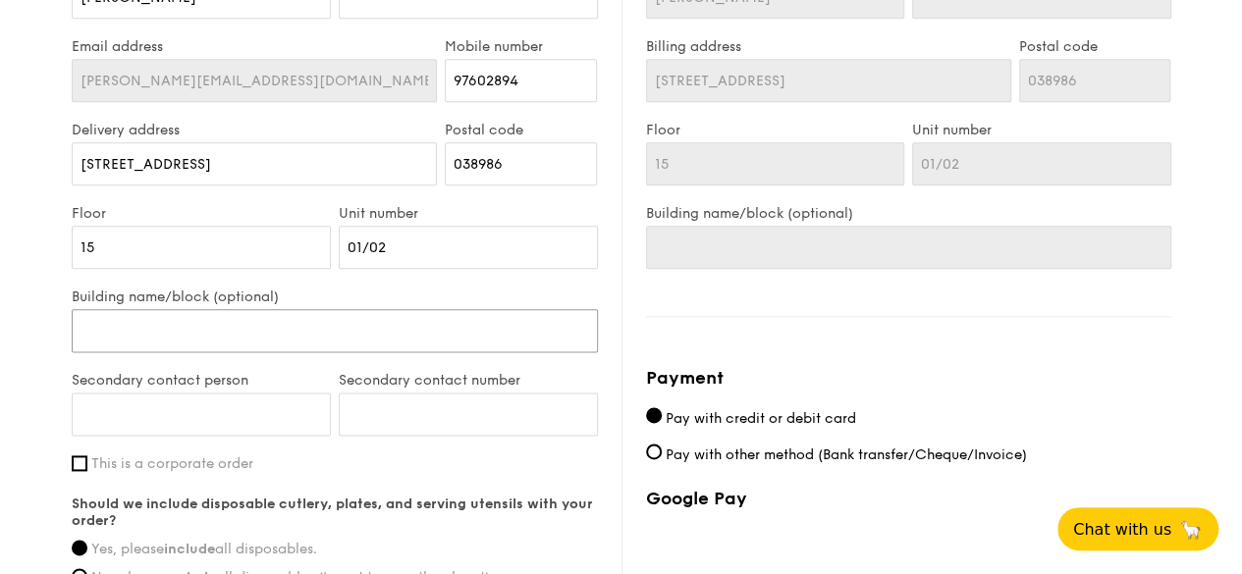
click at [278, 345] on input "Building name/block (optional)" at bounding box center [335, 330] width 526 height 43
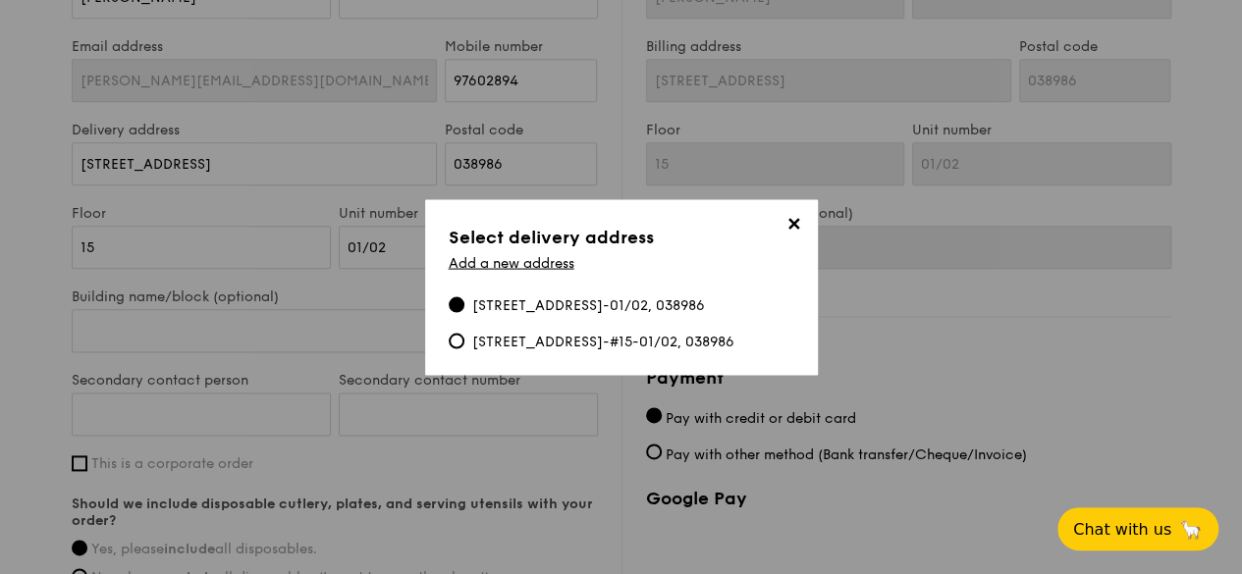
click at [783, 224] on span "✕" at bounding box center [793, 226] width 27 height 27
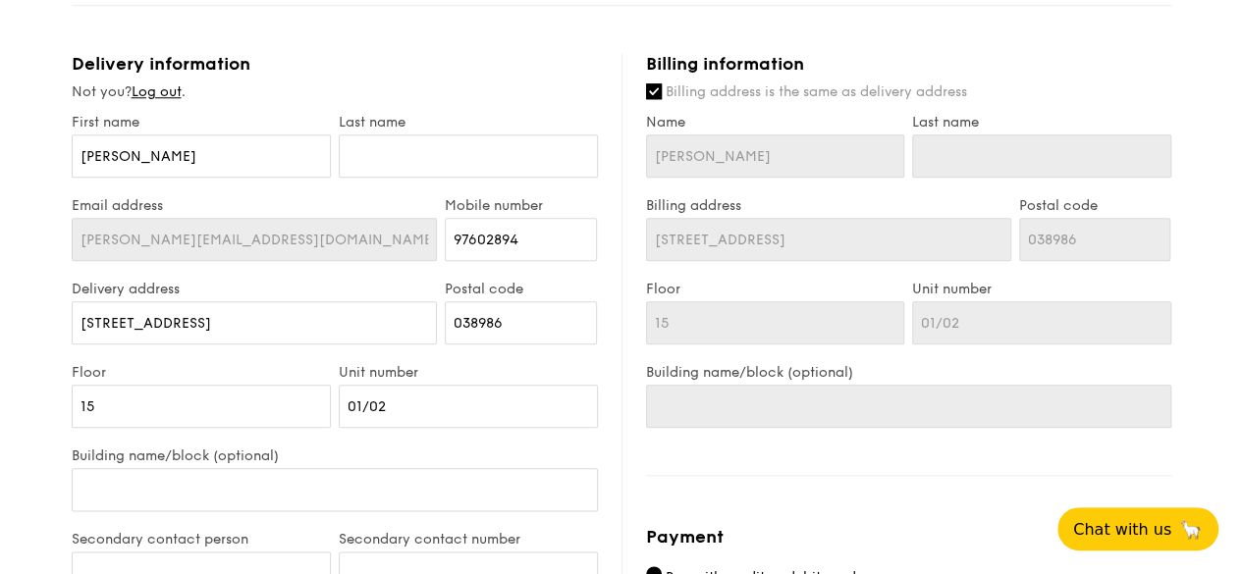
scroll to position [883, 0]
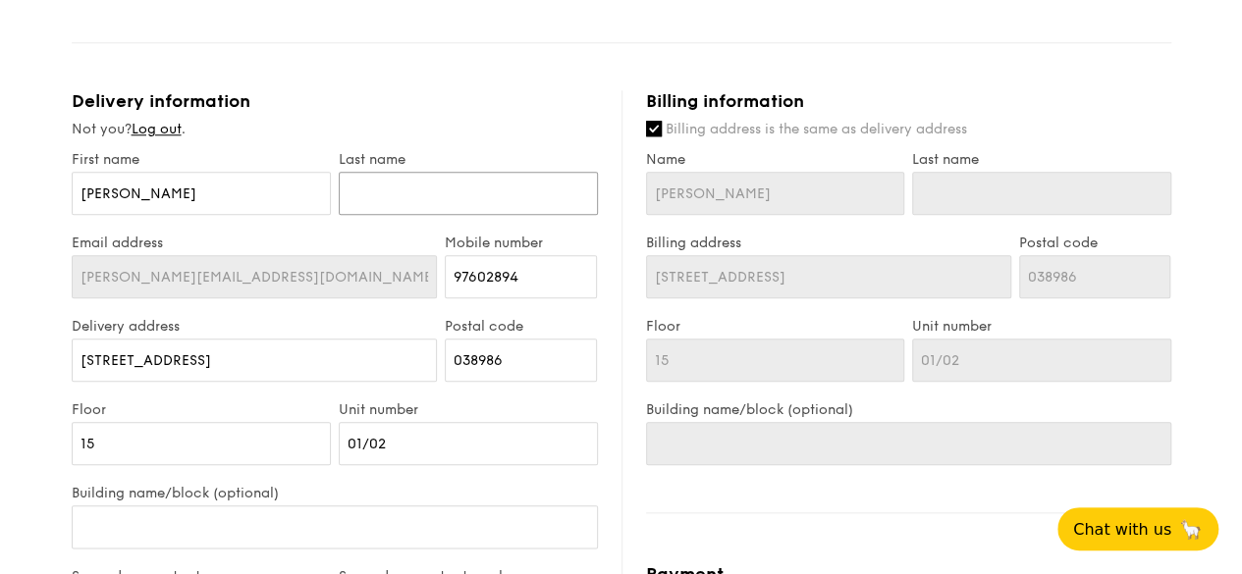
click at [417, 187] on input "text" at bounding box center [468, 193] width 259 height 43
type input "B"
type input "Ban"
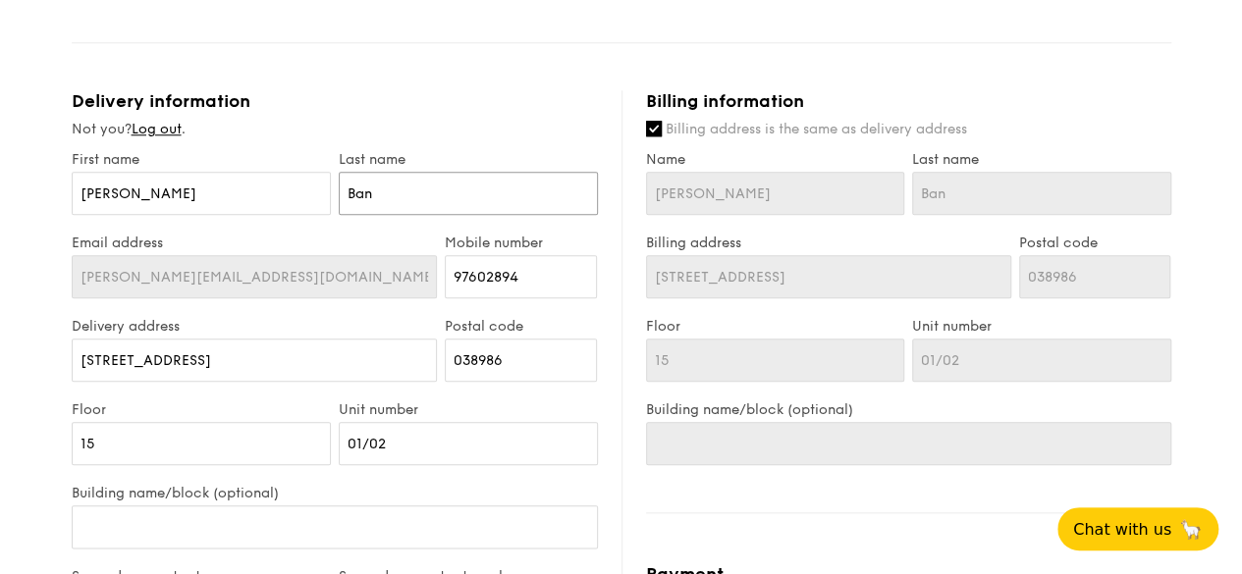
type input "Band"
type input "Bandi"
type input "Bandio"
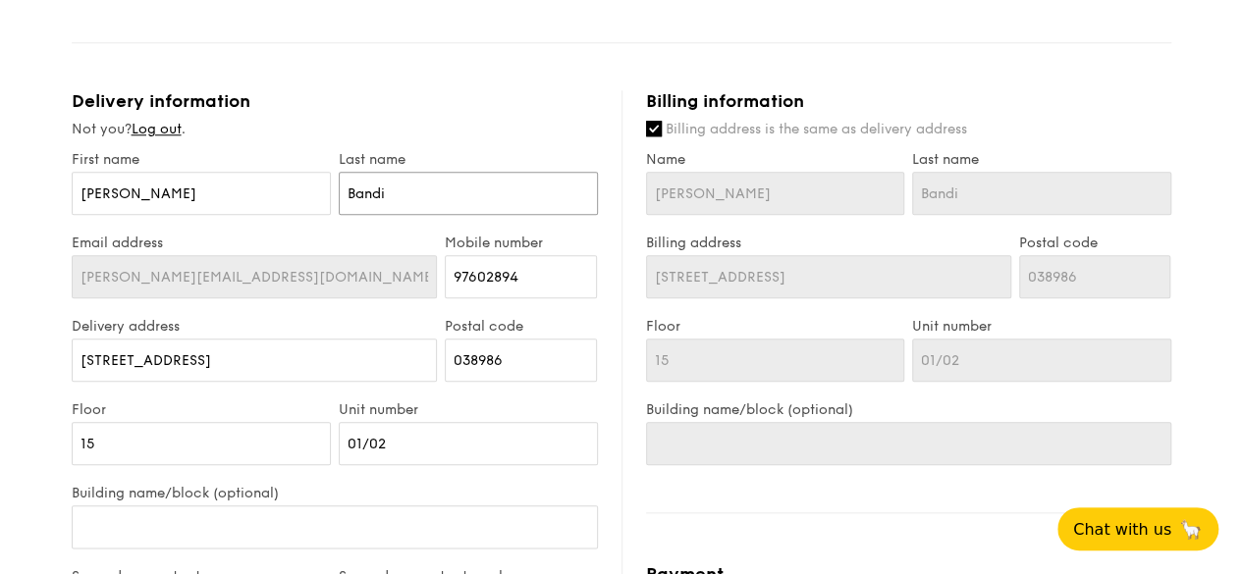
type input "Bandio"
type input "Bandiol"
type input "Bandiola"
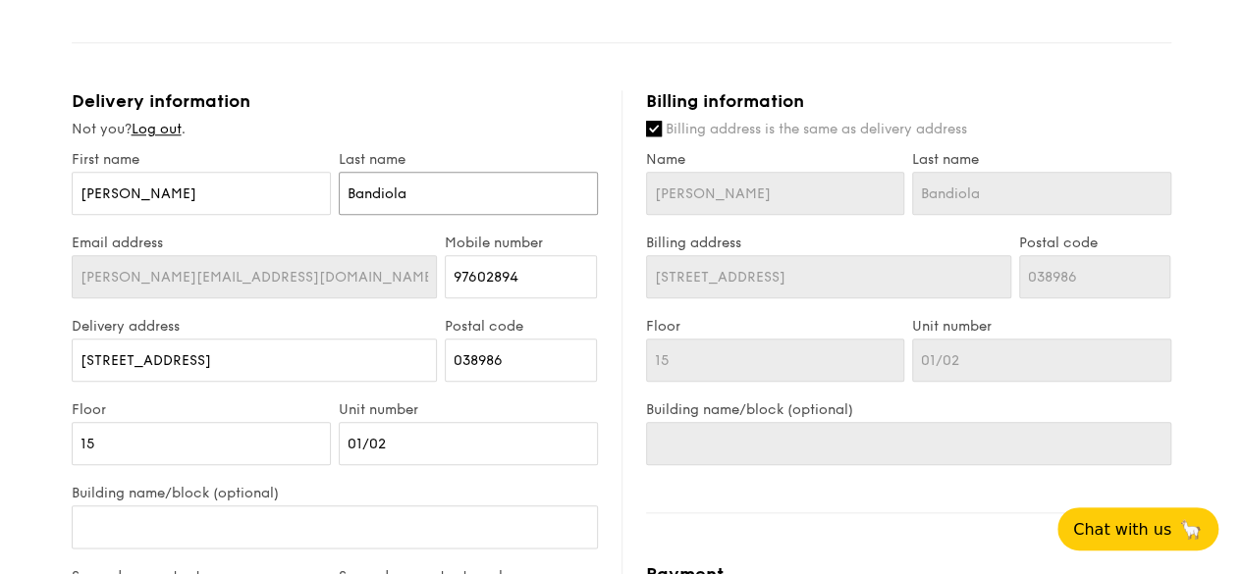
scroll to position [1080, 0]
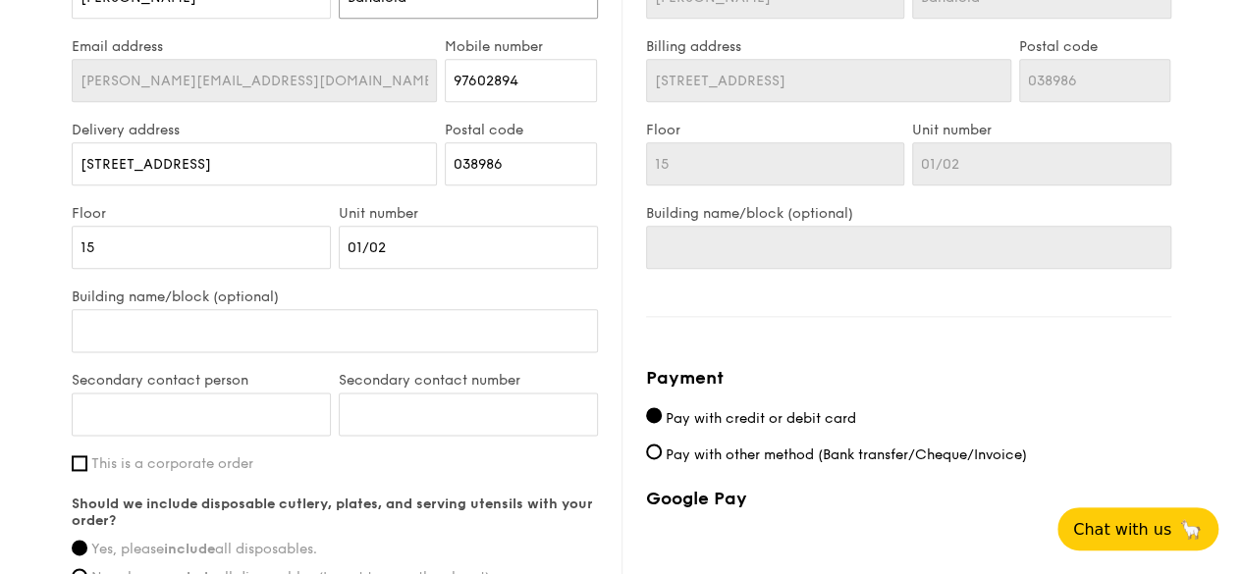
type input "Bandiola"
click at [691, 243] on input "Building name/block (optional)" at bounding box center [908, 247] width 525 height 43
click at [226, 297] on label "Building name/block (optional)" at bounding box center [335, 297] width 526 height 17
click at [226, 309] on input "Building name/block (optional)" at bounding box center [335, 330] width 526 height 43
click at [79, 465] on input "This is a corporate order" at bounding box center [80, 463] width 16 height 16
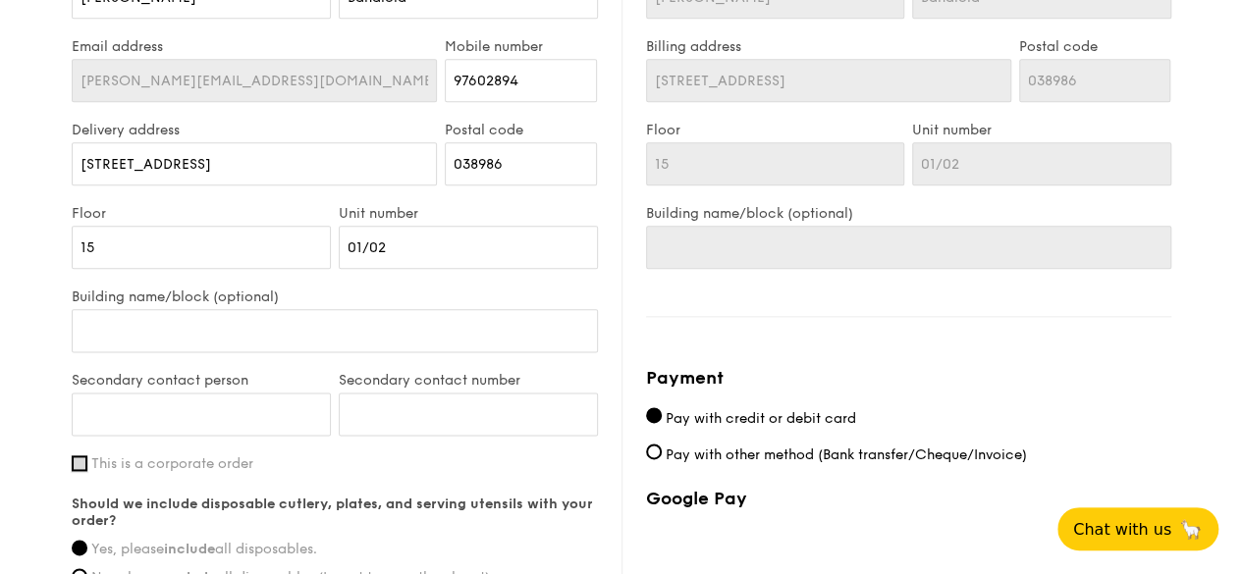
checkbox input "true"
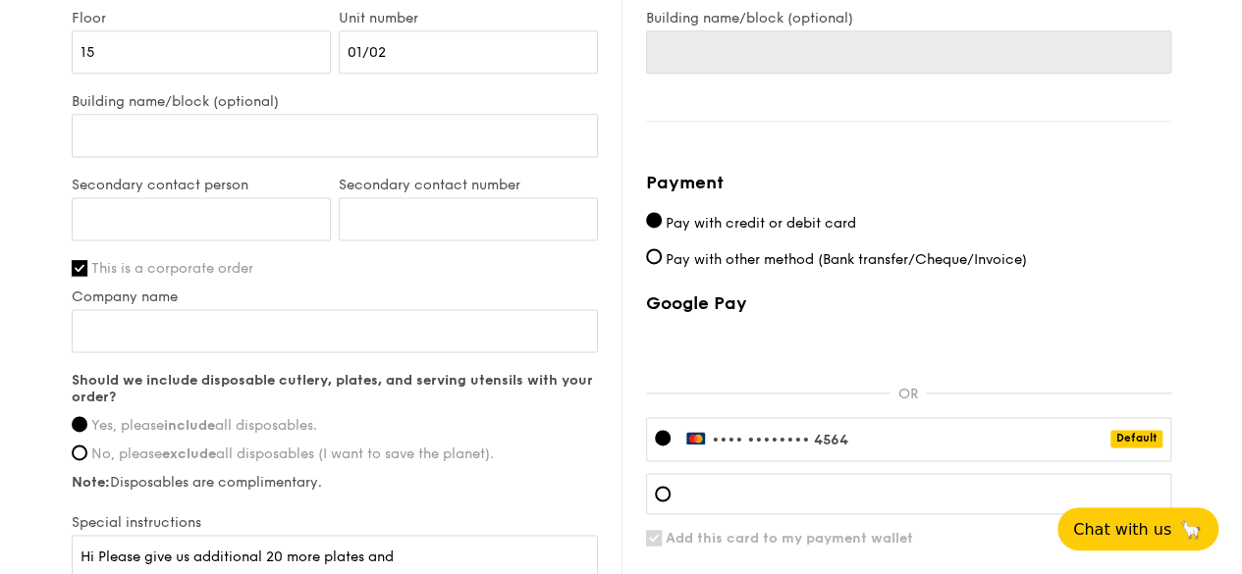
scroll to position [1276, 0]
click at [281, 335] on input "Company name" at bounding box center [335, 329] width 526 height 43
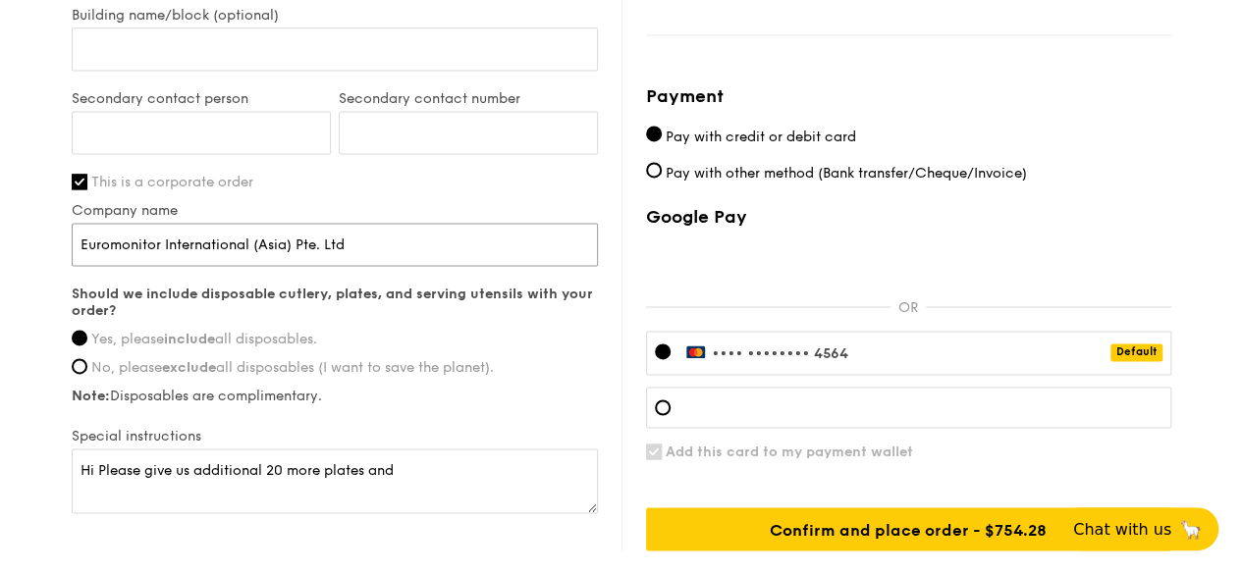
scroll to position [1392, 0]
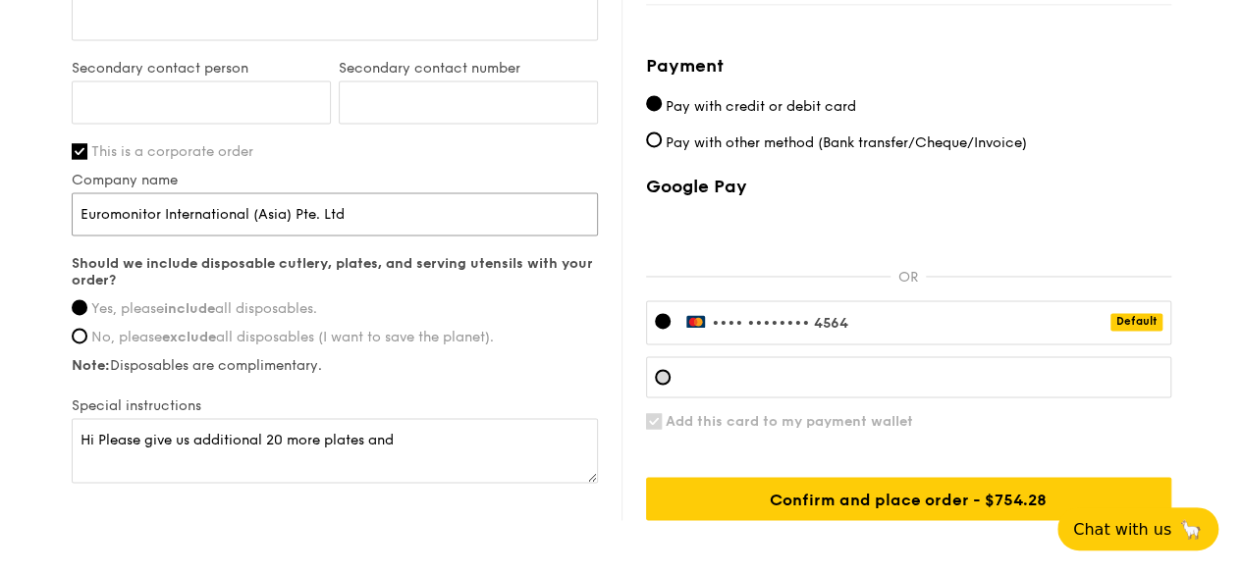
type input "Euromonitor International (Asia) Pte. Ltd"
click at [657, 382] on div at bounding box center [908, 376] width 525 height 41
click at [656, 420] on input "Add this card to my payment wallet" at bounding box center [654, 421] width 16 height 16
checkbox input "false"
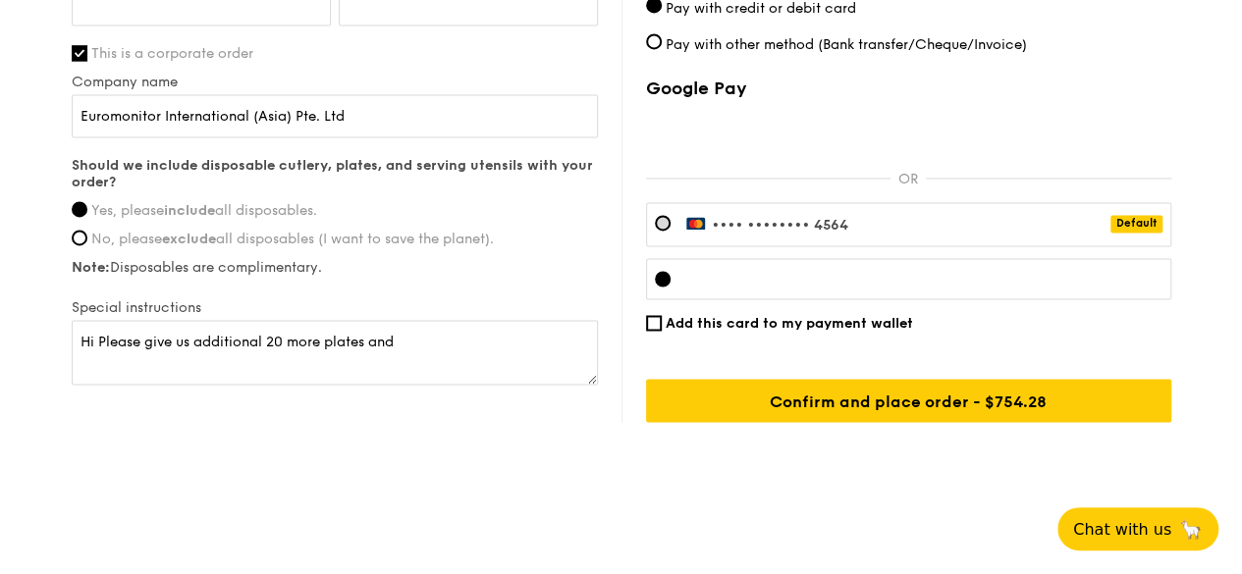
click at [1142, 209] on div "•••• •••• •••• 4564 Default" at bounding box center [908, 224] width 525 height 44
drag, startPoint x: 1142, startPoint y: 209, endPoint x: 487, endPoint y: 386, distance: 678.2
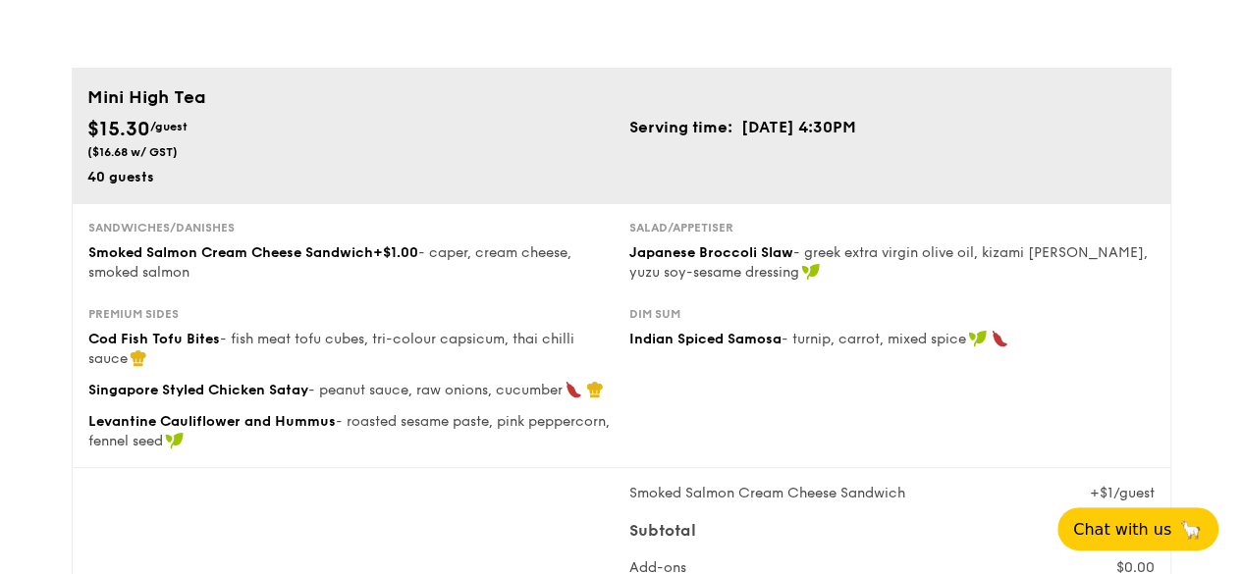
scroll to position [116, 0]
